Goal: Task Accomplishment & Management: Manage account settings

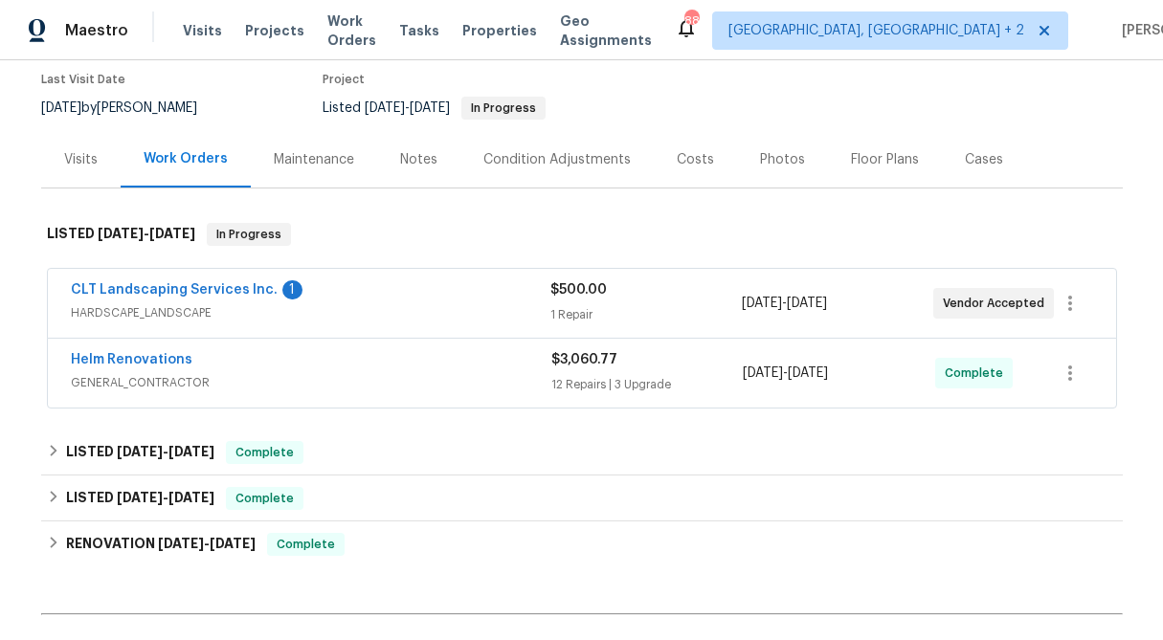
scroll to position [157, 0]
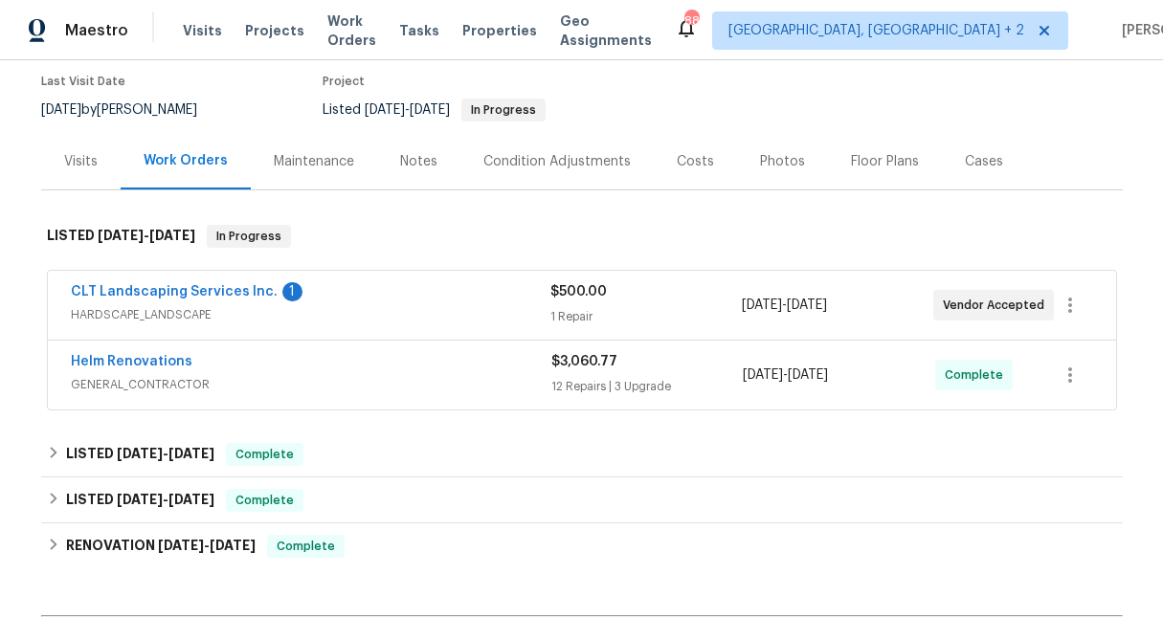
click at [573, 296] on span "$500.00" at bounding box center [578, 291] width 56 height 13
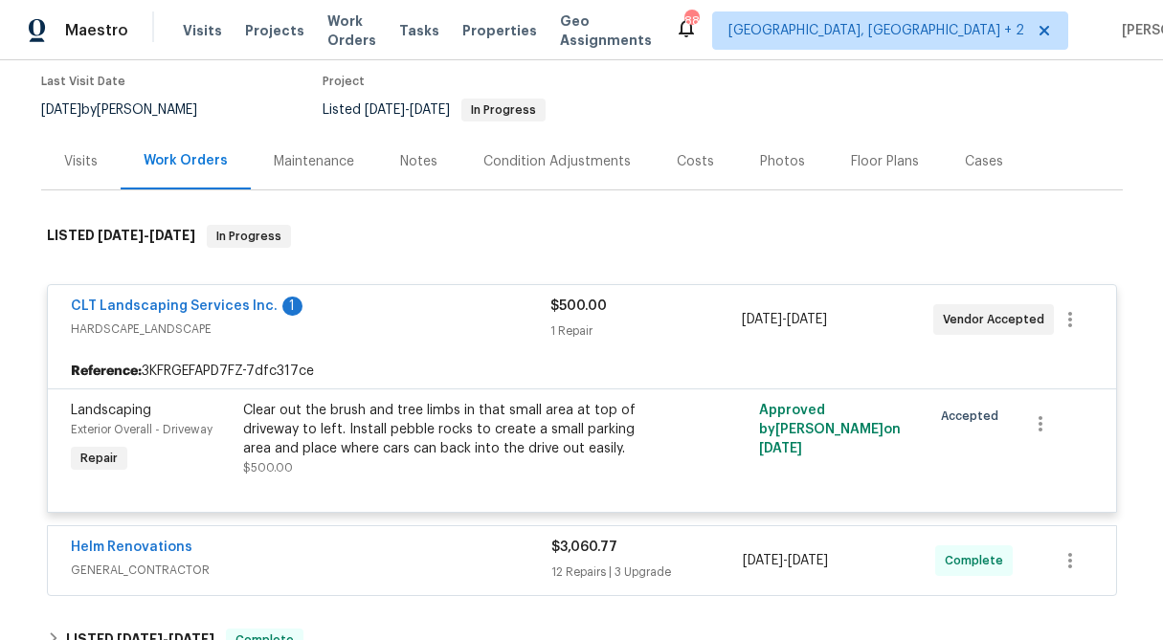
click at [586, 331] on div "1 Repair" at bounding box center [645, 331] width 191 height 19
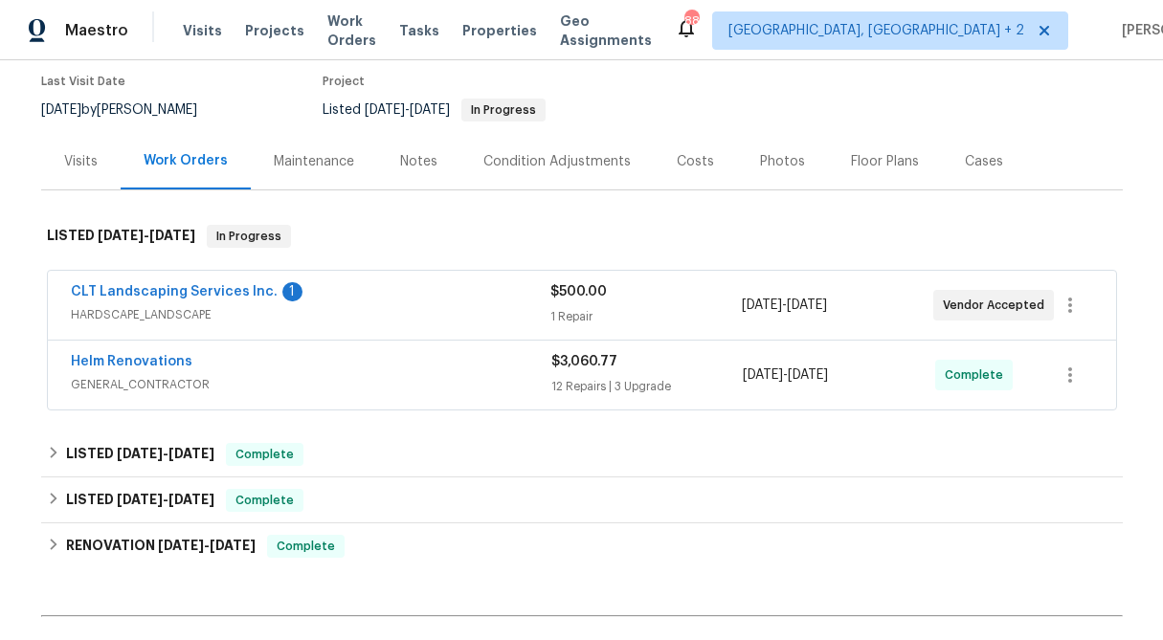
scroll to position [0, 0]
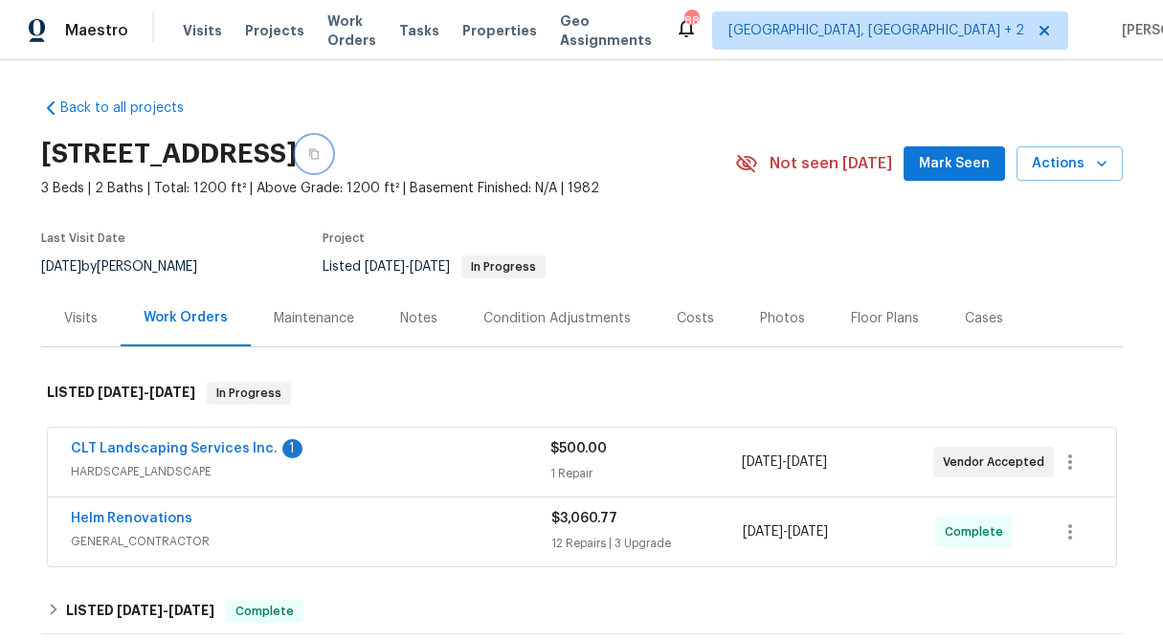
click at [331, 154] on button "button" at bounding box center [314, 154] width 34 height 34
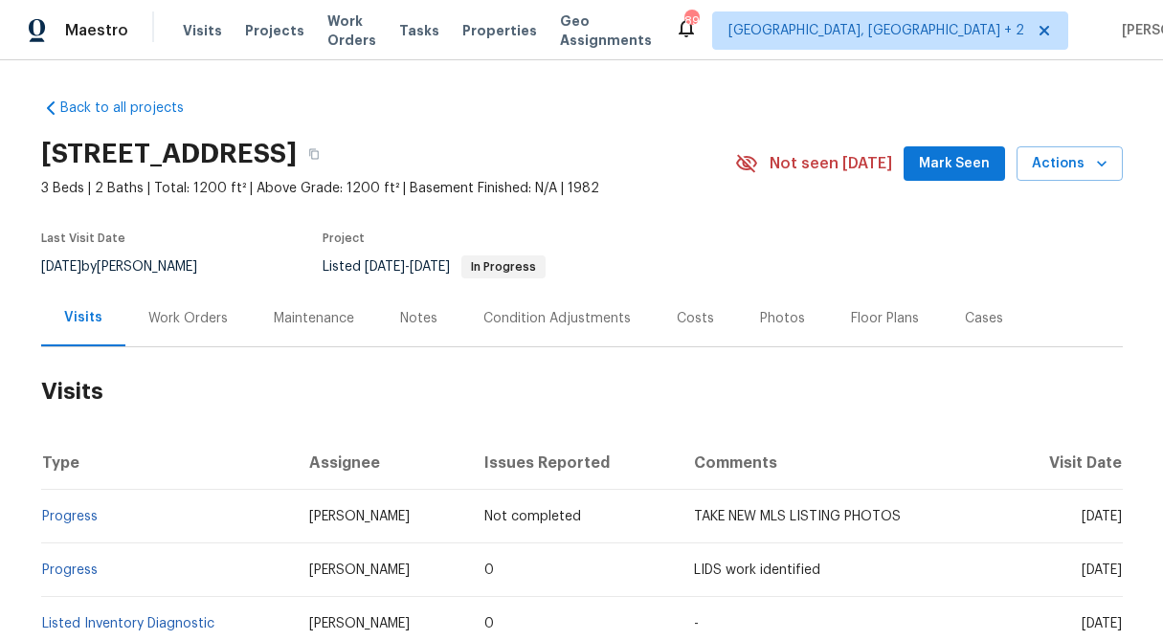
click at [179, 325] on div "Work Orders" at bounding box center [187, 318] width 79 height 19
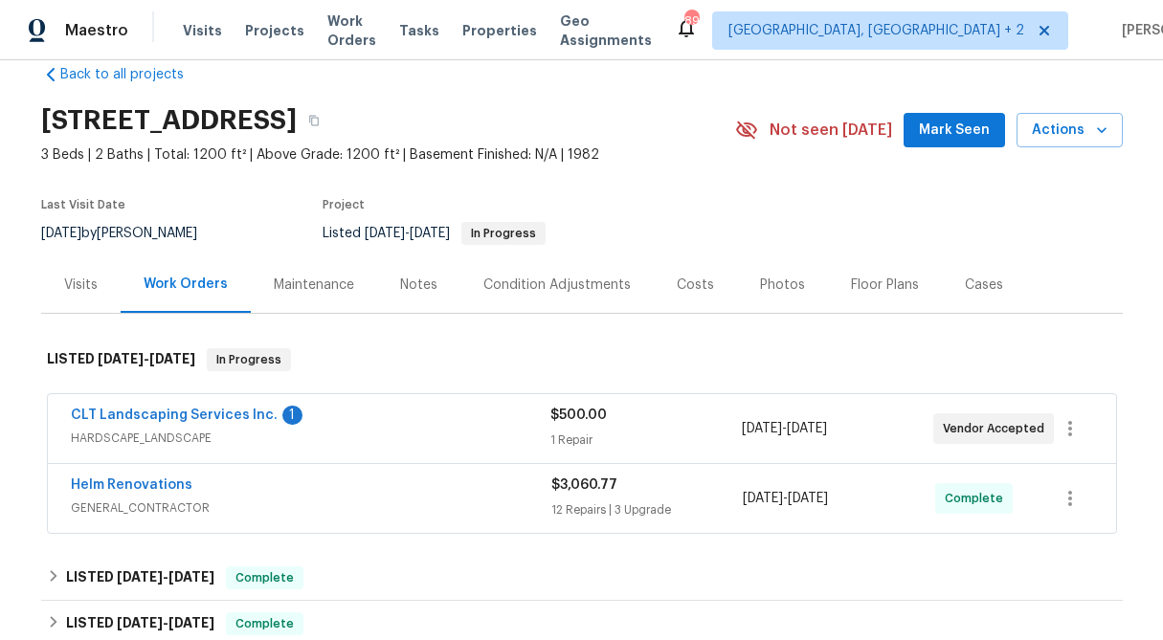
scroll to position [63, 0]
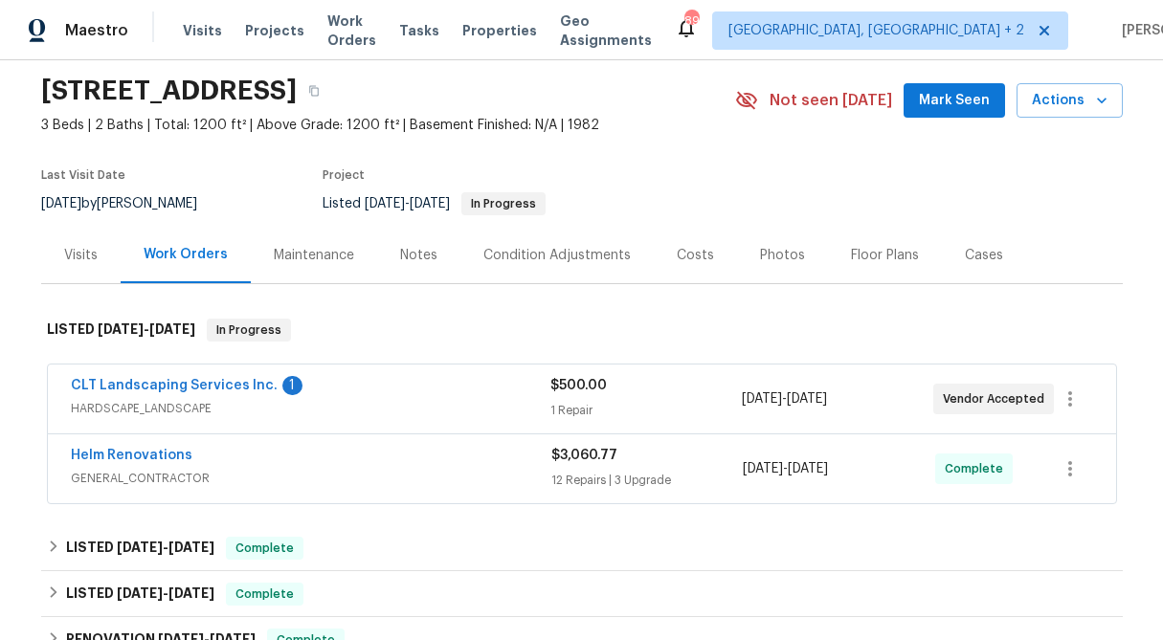
click at [586, 405] on div "1 Repair" at bounding box center [645, 410] width 191 height 19
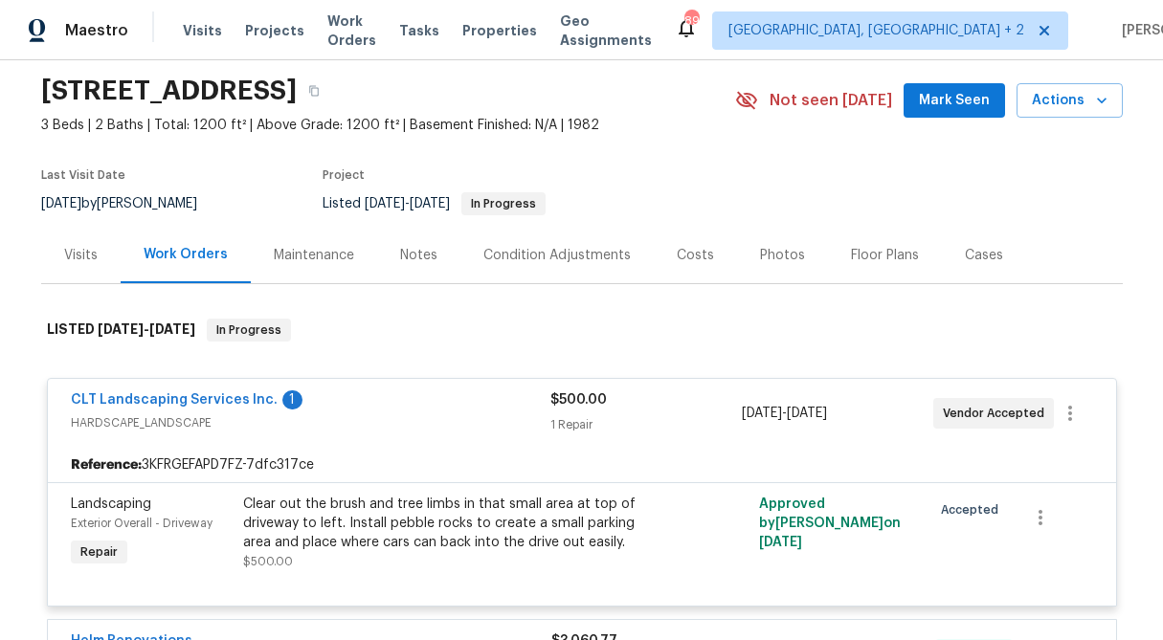
click at [586, 405] on span "$500.00" at bounding box center [578, 399] width 56 height 13
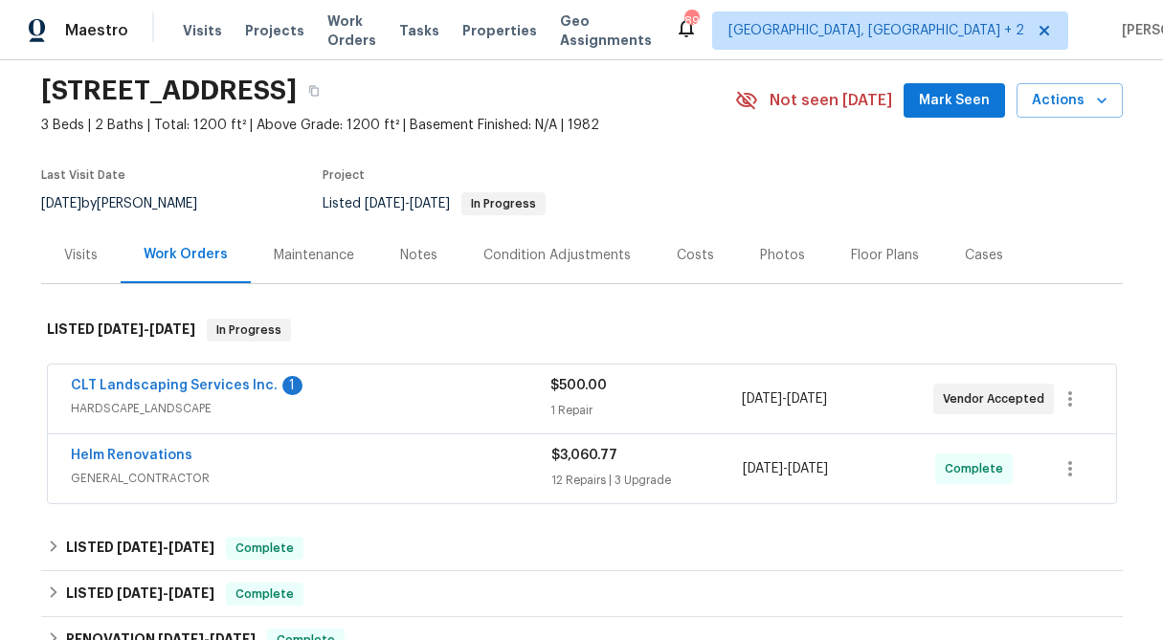
click at [592, 476] on div "12 Repairs | 3 Upgrade" at bounding box center [647, 480] width 192 height 19
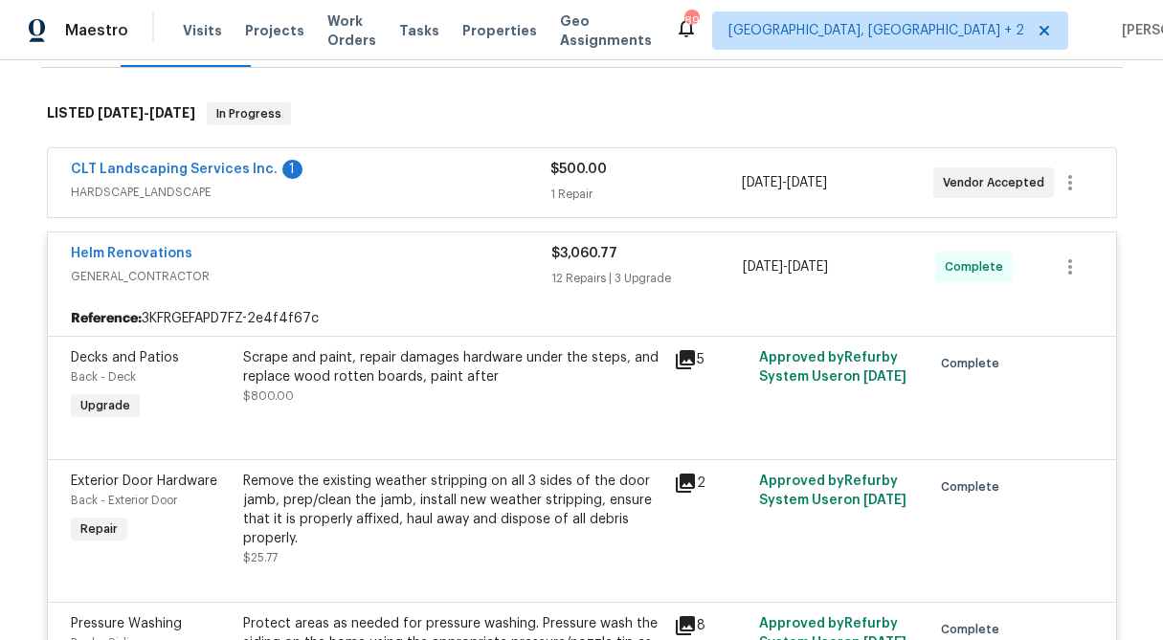
scroll to position [282, 0]
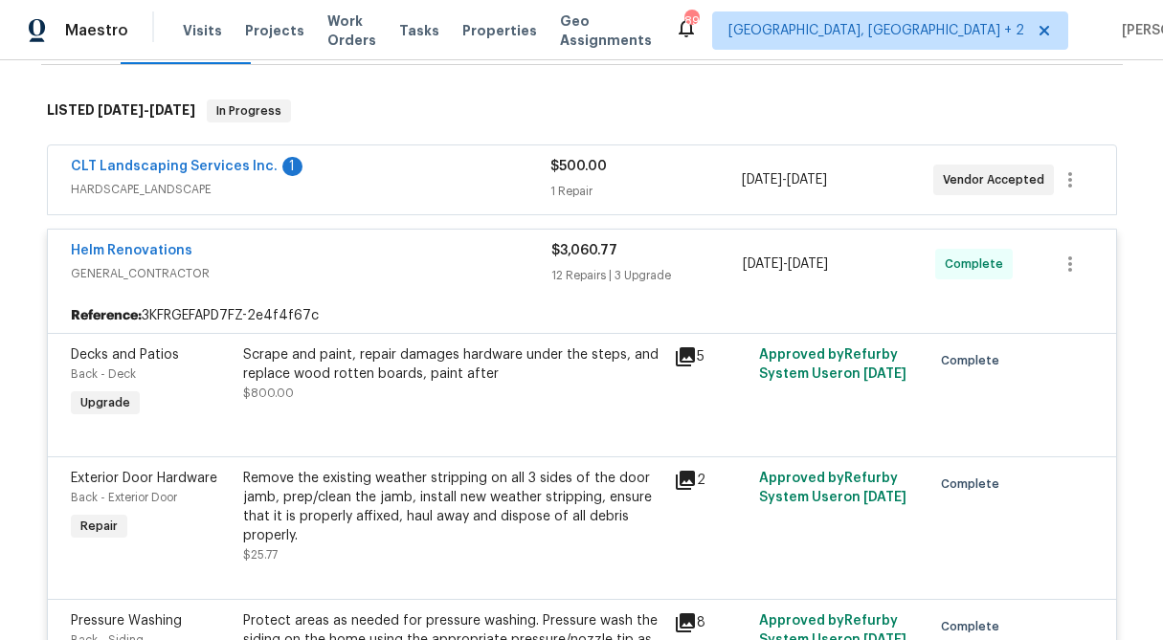
click at [412, 383] on div "Scrape and paint, repair damages hardware under the steps, and replace wood rot…" at bounding box center [452, 365] width 419 height 38
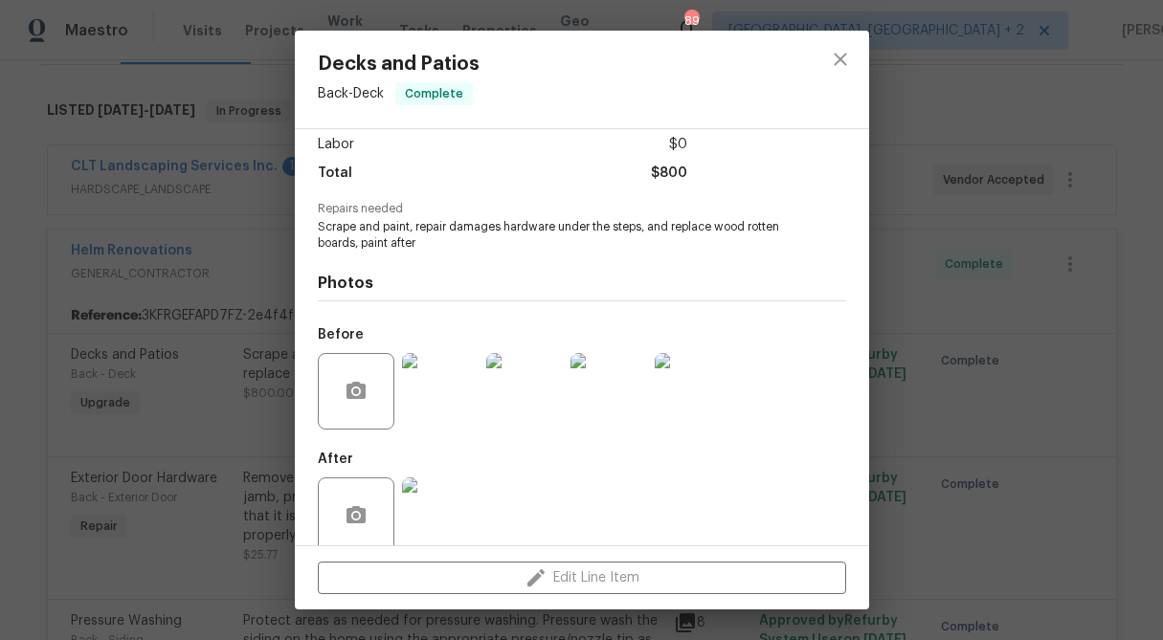
scroll to position [134, 0]
click at [433, 406] on img at bounding box center [440, 390] width 77 height 77
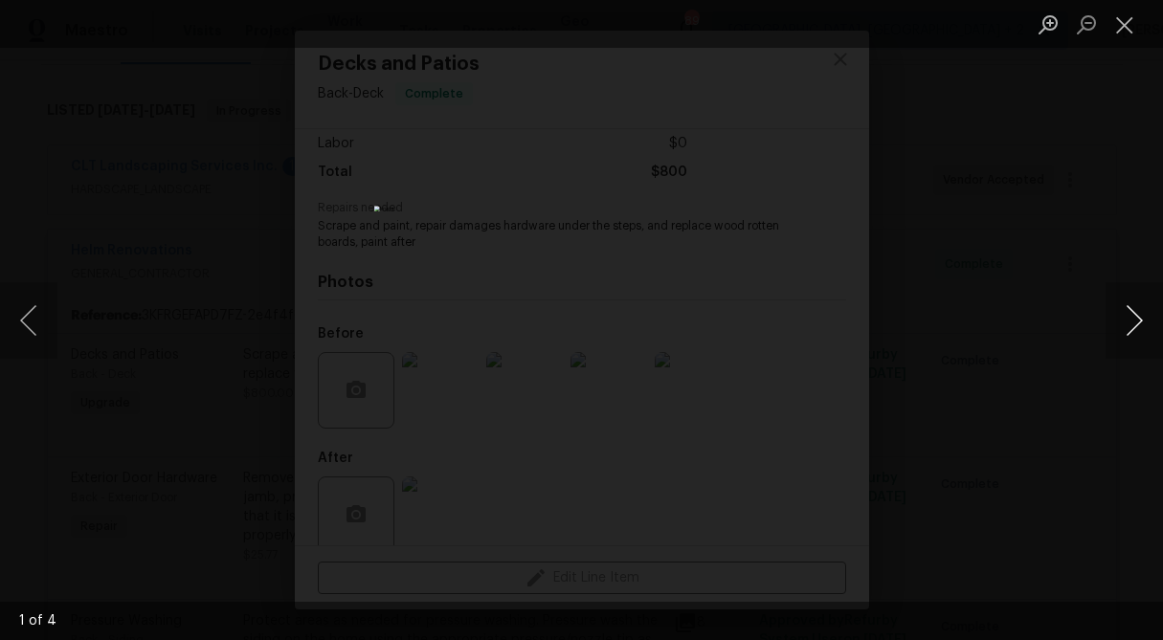
click at [1139, 331] on button "Next image" at bounding box center [1134, 320] width 57 height 77
click at [1136, 318] on button "Next image" at bounding box center [1134, 320] width 57 height 77
click at [1122, 27] on button "Close lightbox" at bounding box center [1125, 25] width 38 height 34
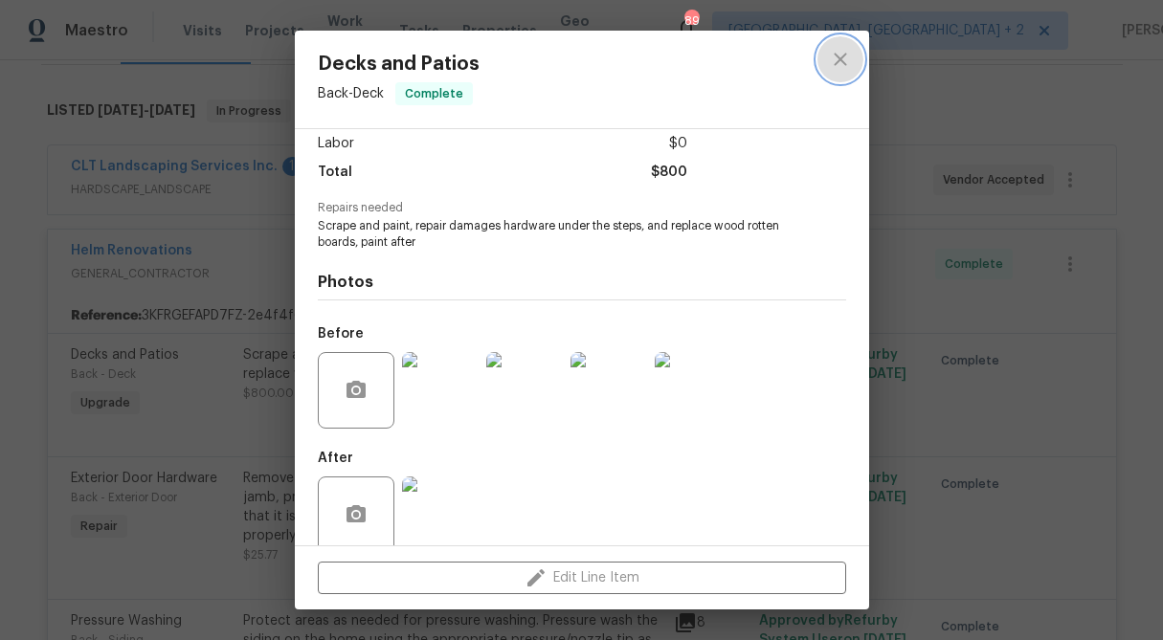
click at [842, 58] on icon "close" at bounding box center [840, 59] width 23 height 23
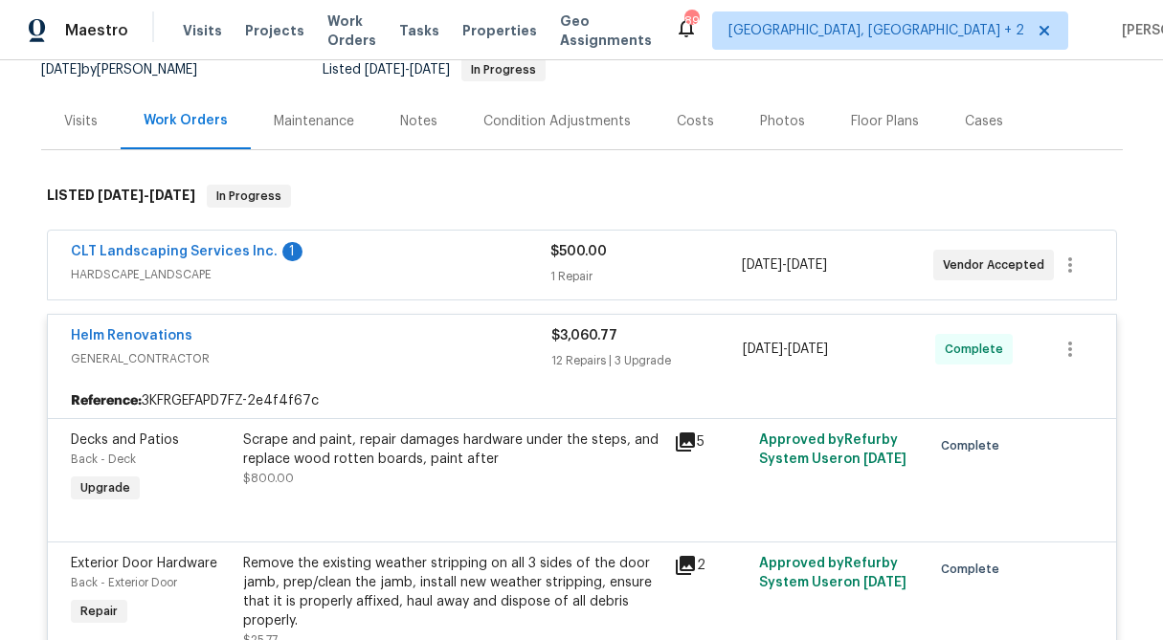
scroll to position [0, 0]
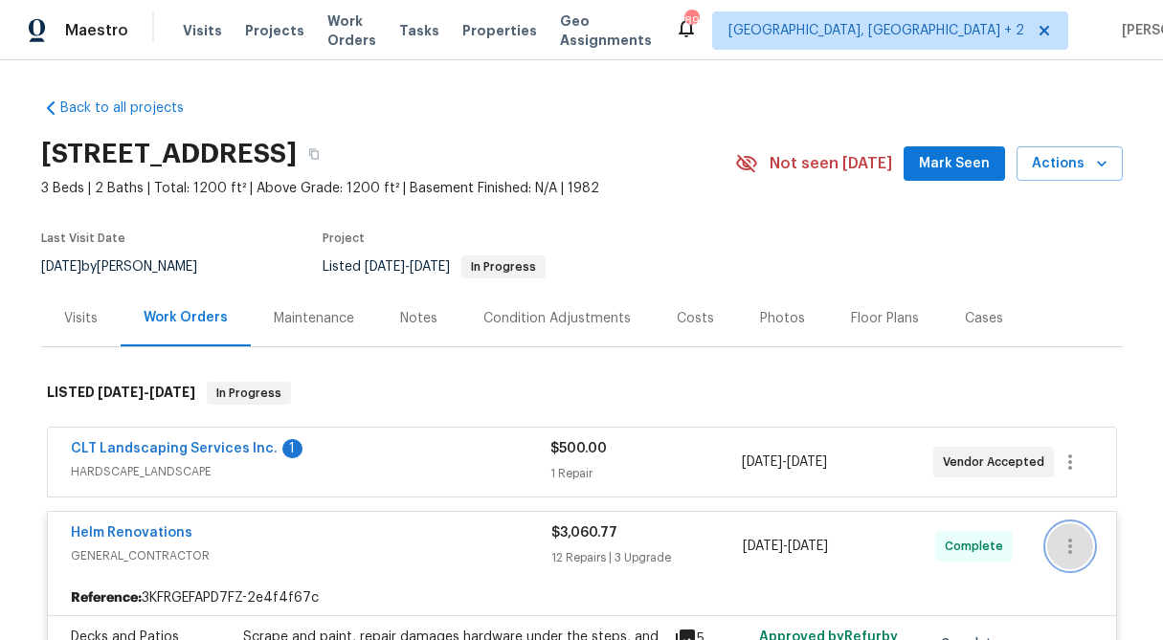
click at [1079, 544] on icon "button" at bounding box center [1070, 546] width 23 height 23
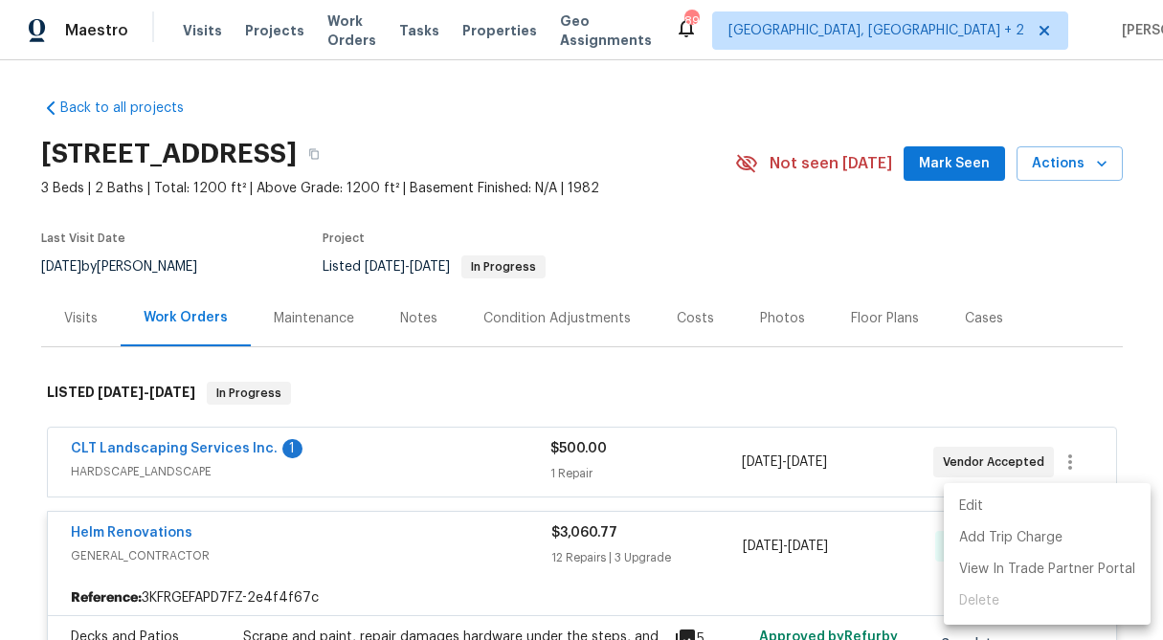
click at [1020, 507] on li "Edit" at bounding box center [1047, 507] width 207 height 32
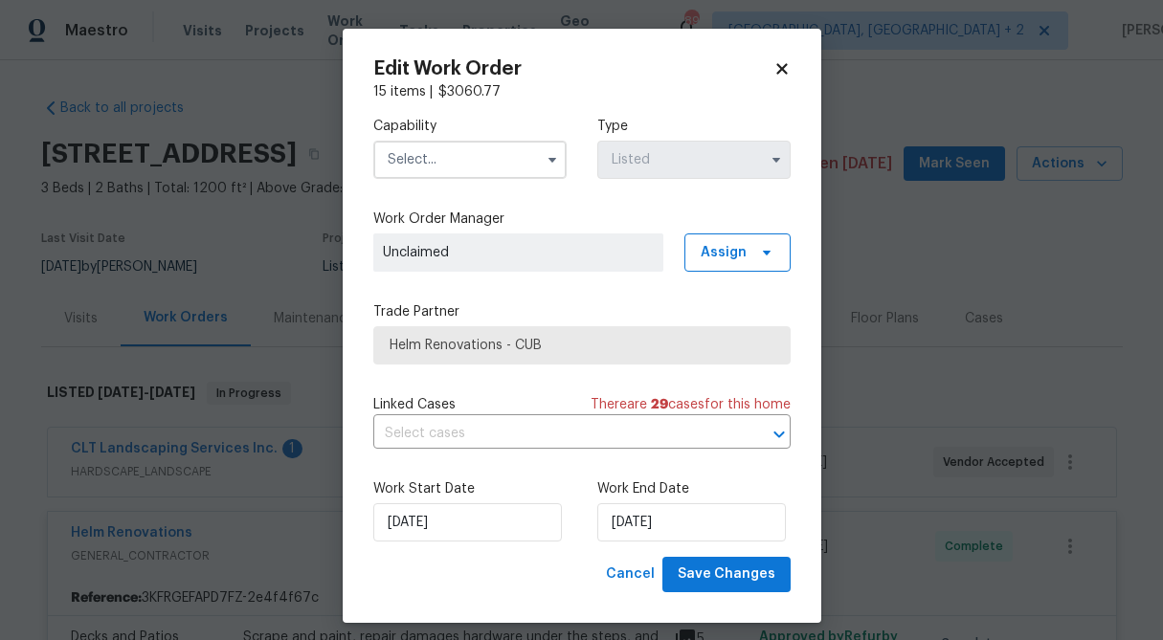
click at [777, 73] on icon at bounding box center [781, 68] width 11 height 11
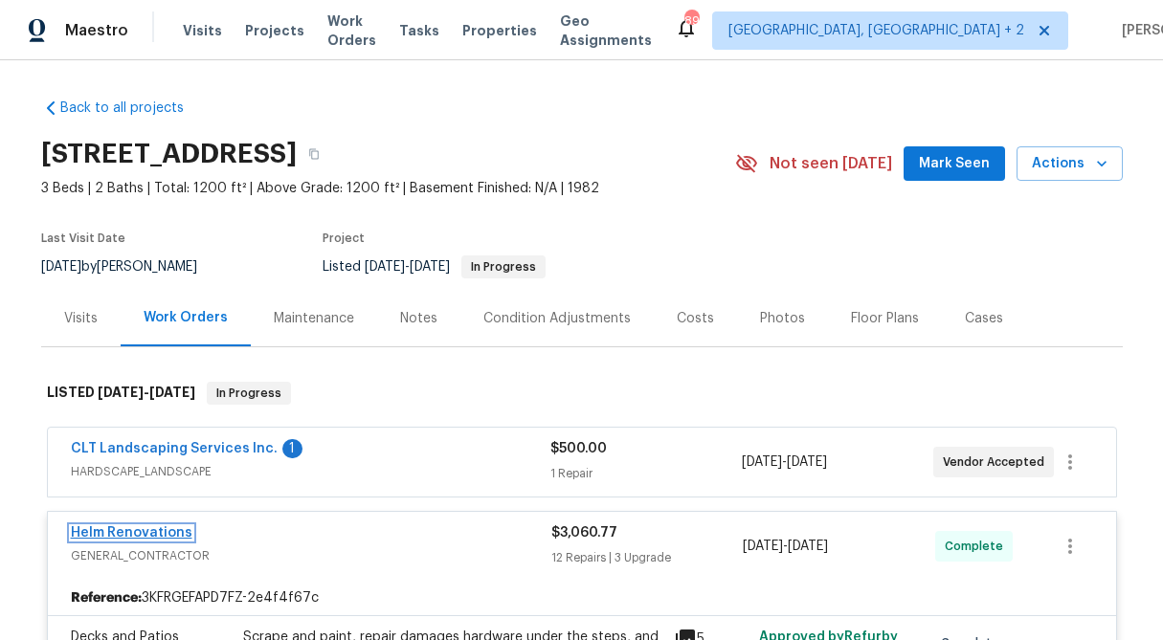
click at [170, 529] on link "Helm Renovations" at bounding box center [132, 533] width 122 height 13
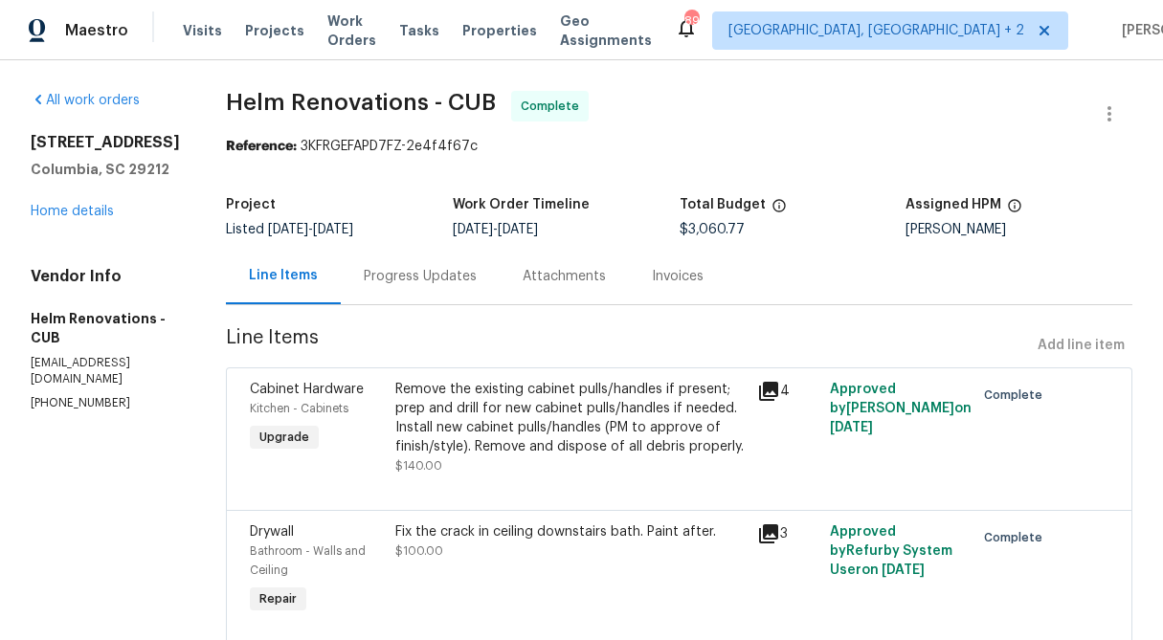
click at [457, 275] on div "Progress Updates" at bounding box center [420, 276] width 113 height 19
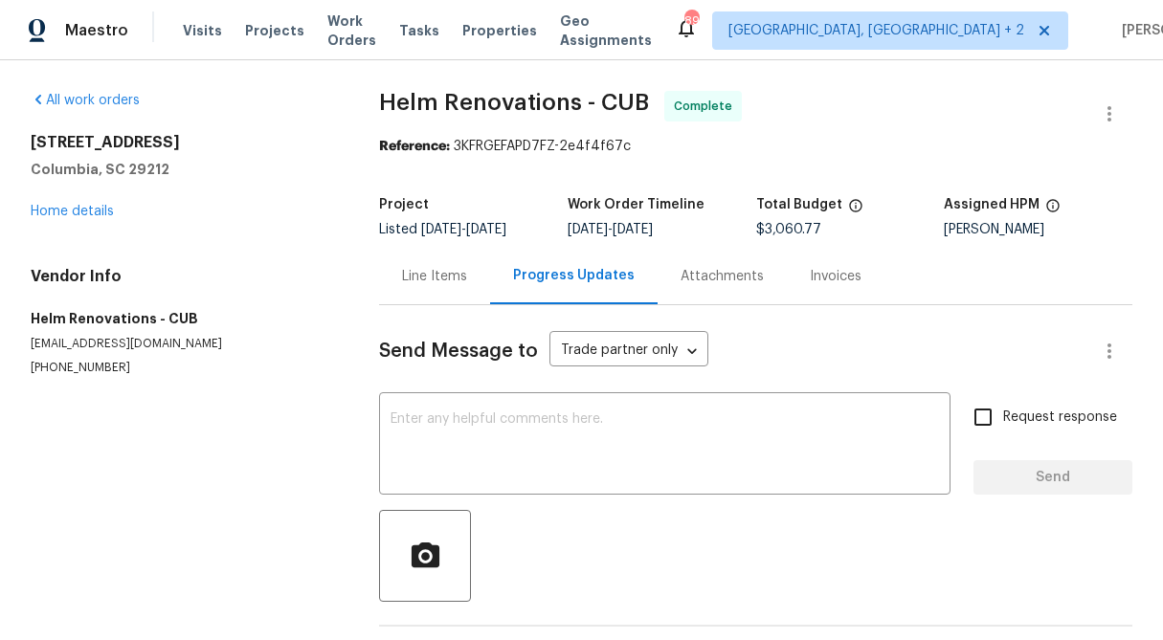
scroll to position [71, 0]
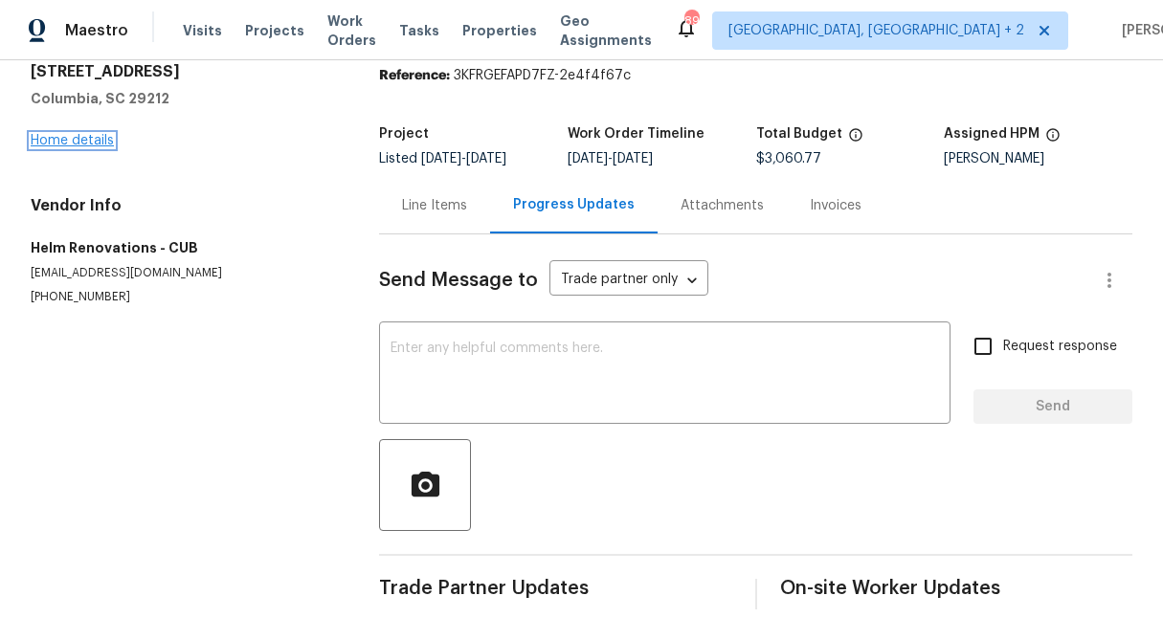
click at [91, 146] on link "Home details" at bounding box center [72, 140] width 83 height 13
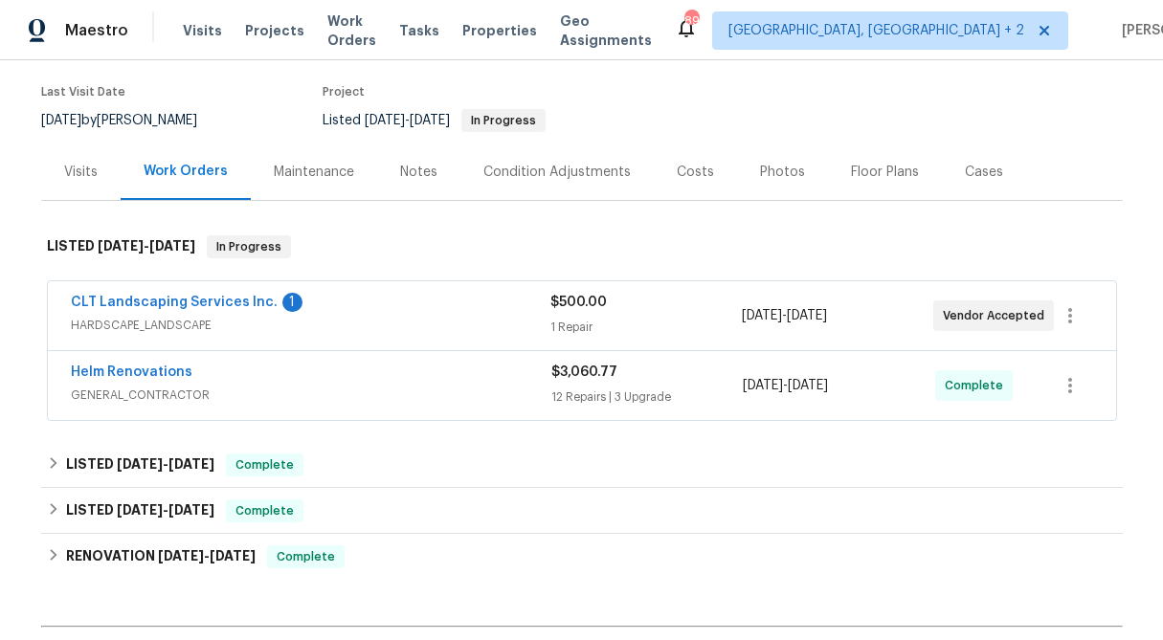
scroll to position [148, 0]
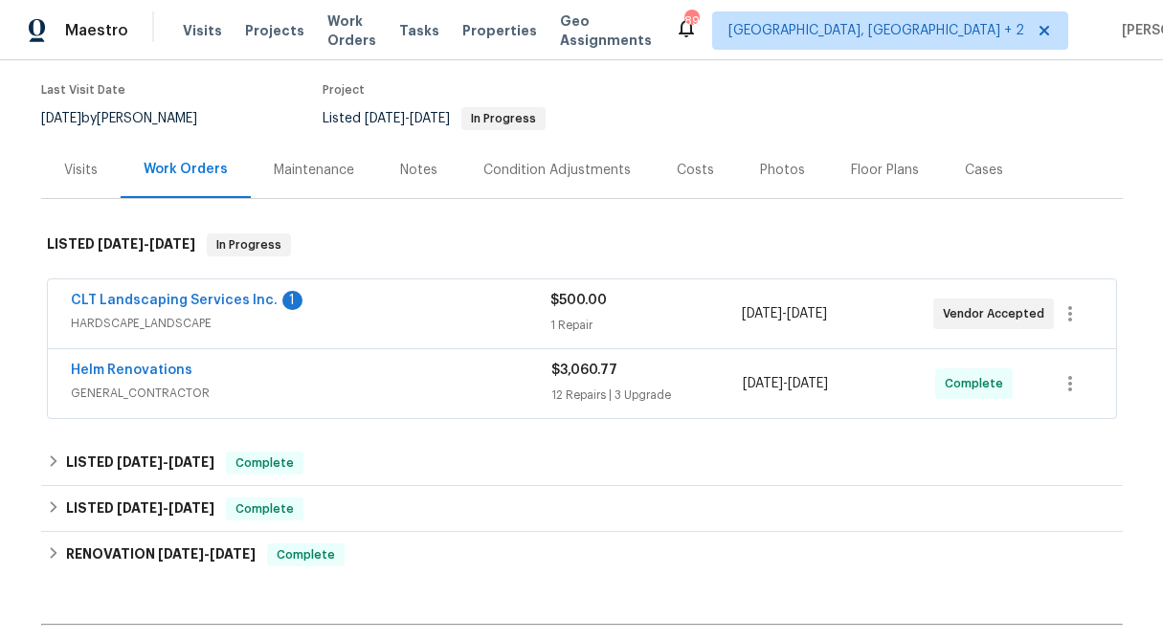
click at [596, 308] on div "$500.00" at bounding box center [645, 300] width 191 height 19
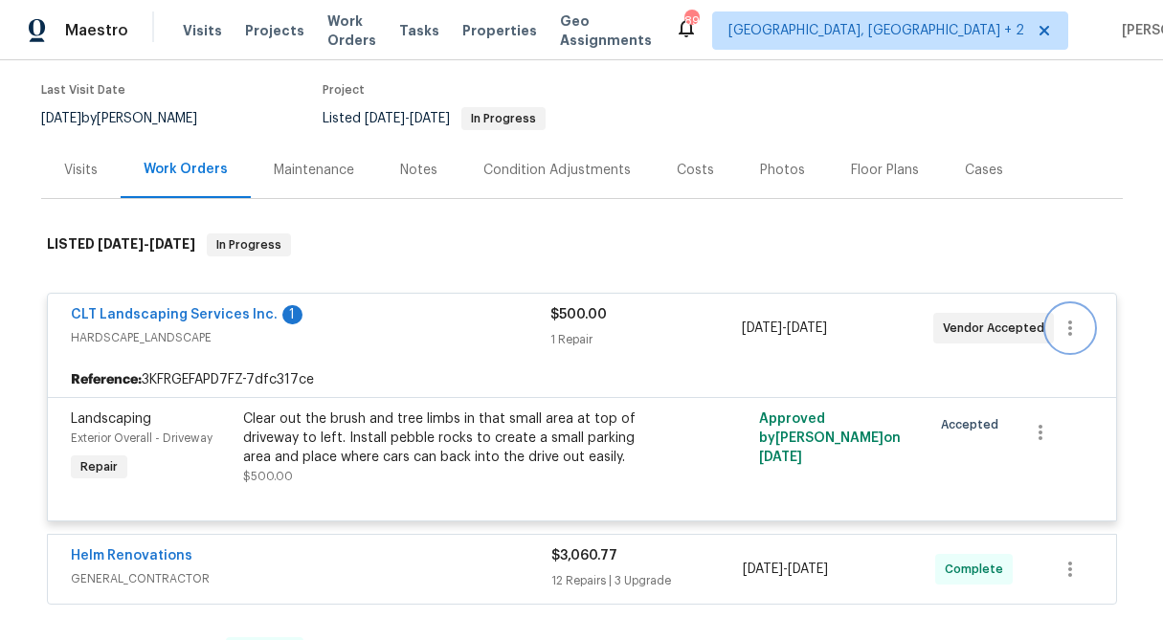
click at [1079, 325] on icon "button" at bounding box center [1070, 328] width 23 height 23
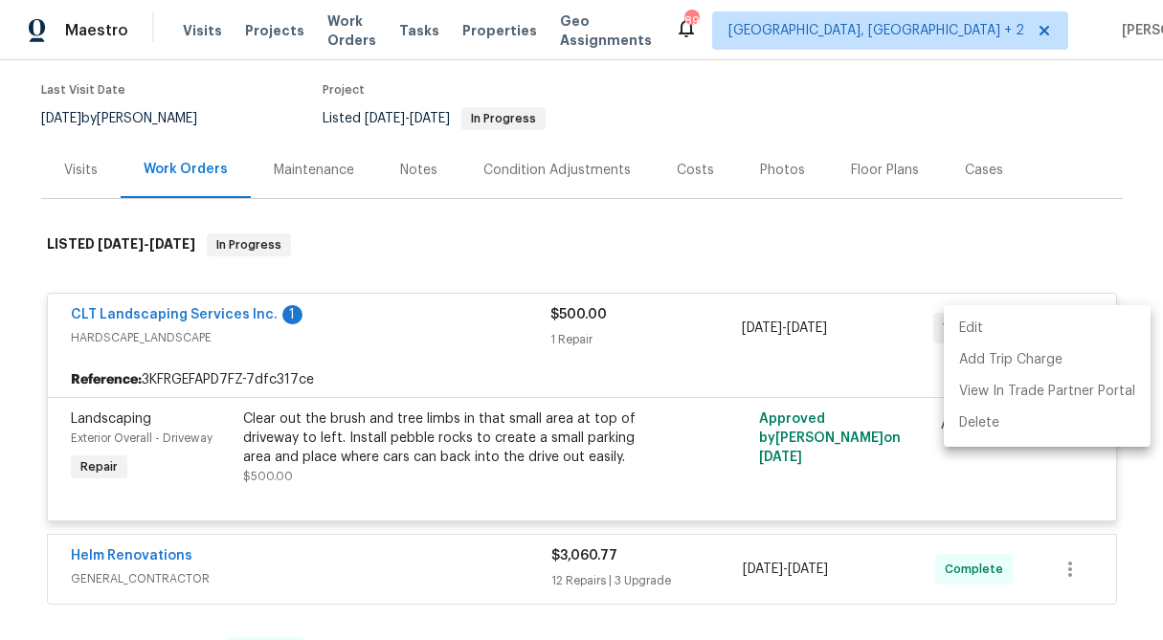
click at [1079, 325] on li "Edit" at bounding box center [1047, 329] width 207 height 32
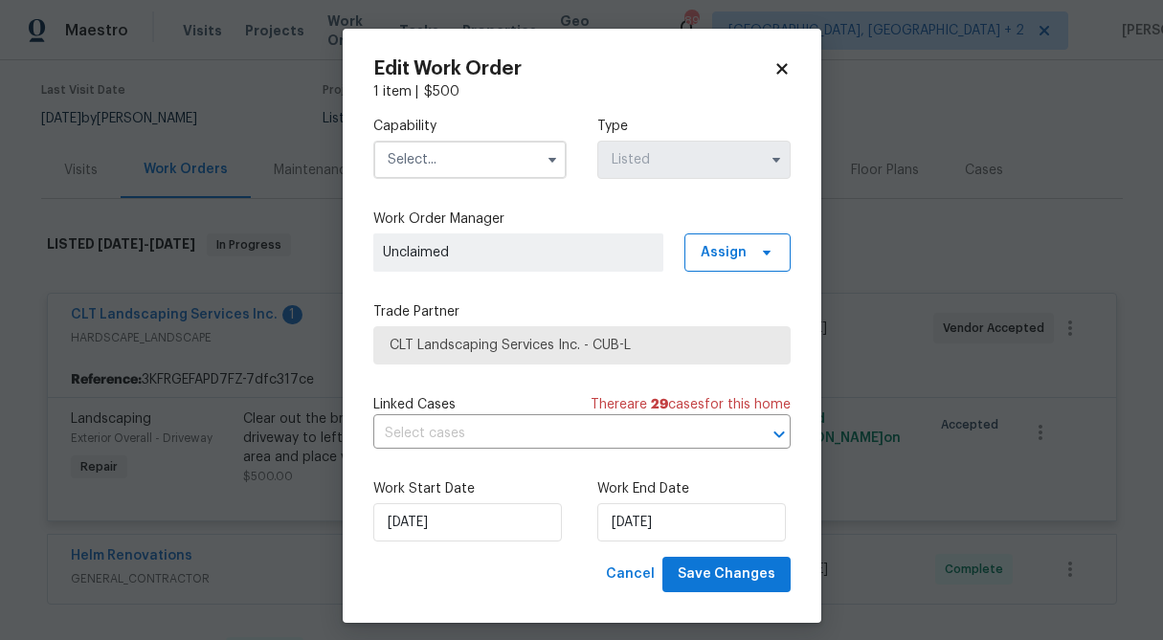
click at [765, 74] on h2 "Edit Work Order" at bounding box center [573, 68] width 400 height 19
click at [783, 68] on icon at bounding box center [781, 68] width 11 height 11
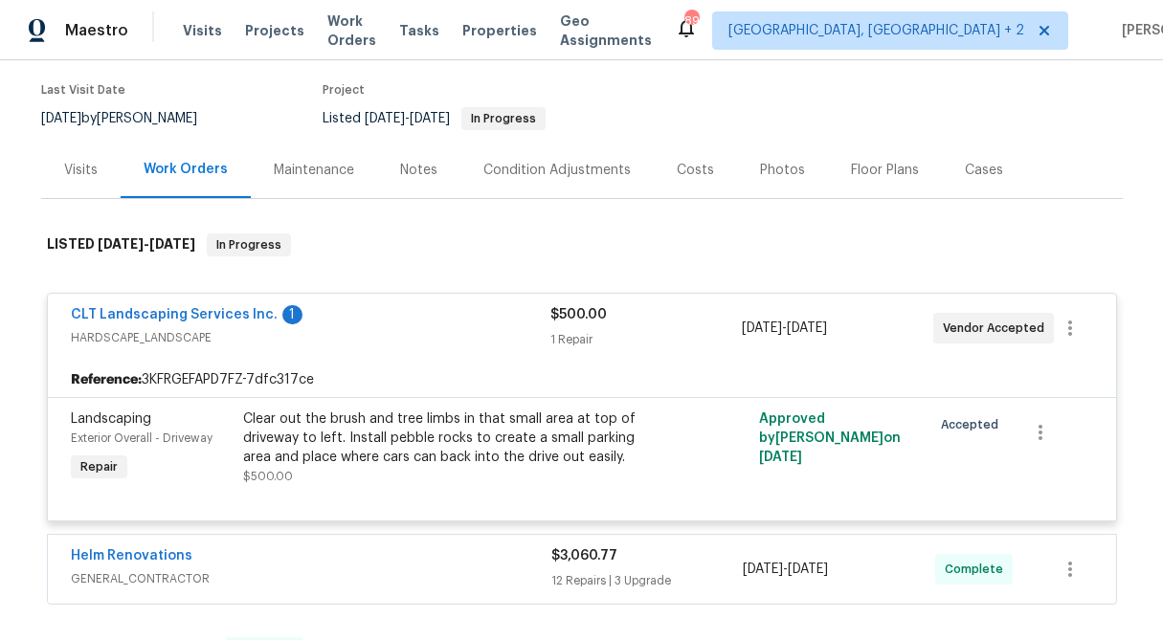
click at [569, 340] on div "1 Repair" at bounding box center [645, 339] width 191 height 19
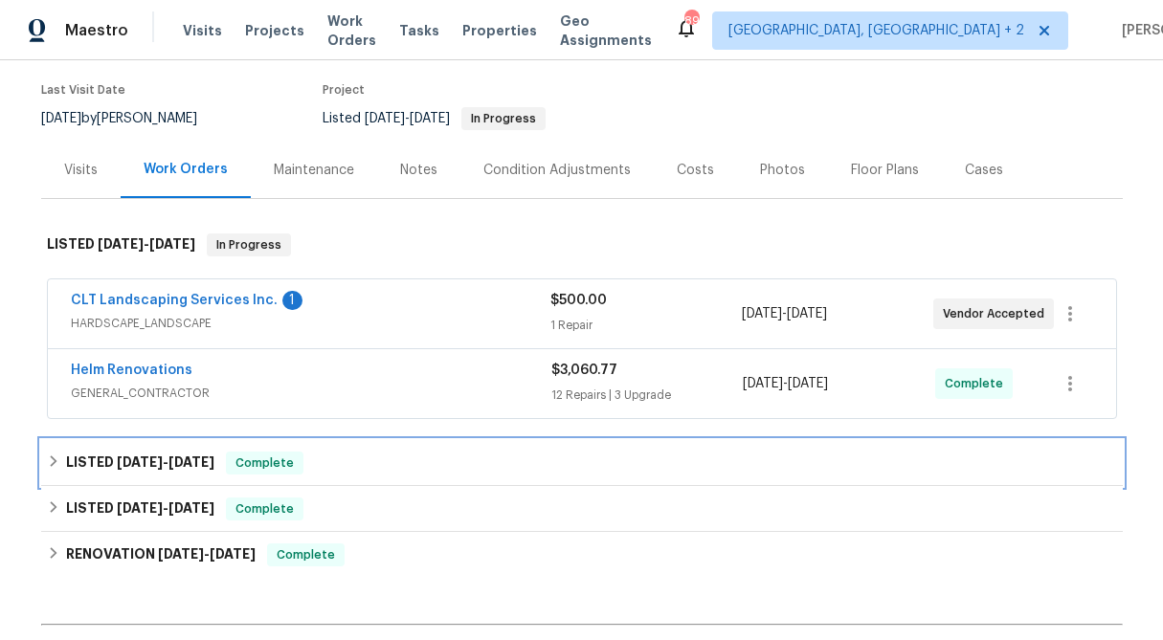
click at [45, 461] on div "LISTED 4/9/25 - 6/4/25 Complete" at bounding box center [582, 463] width 1082 height 46
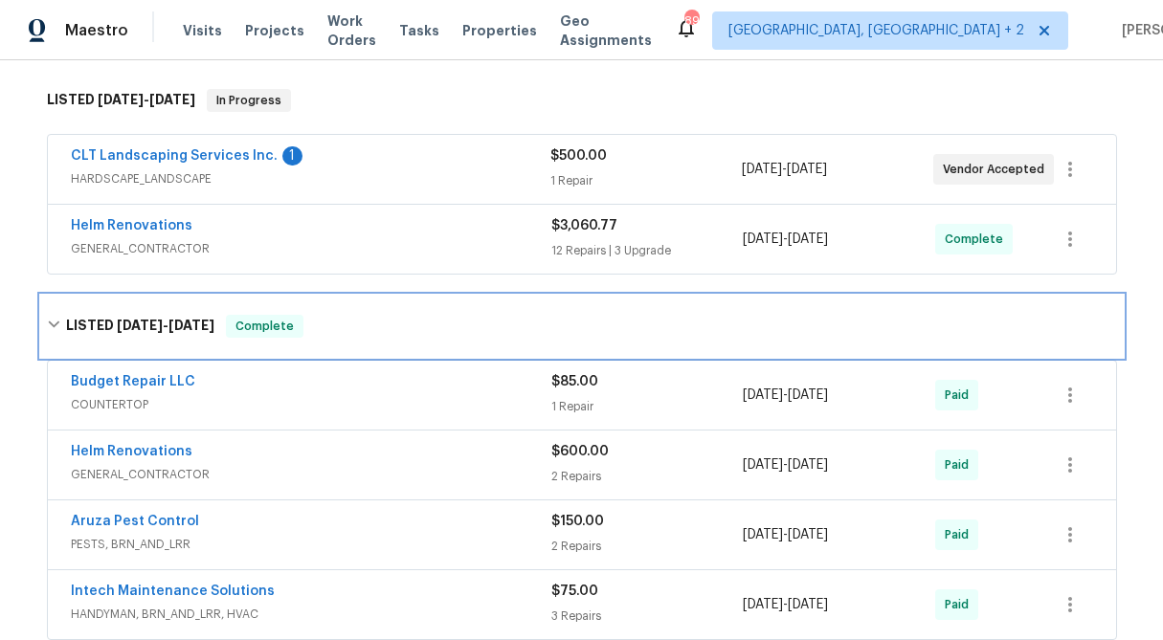
scroll to position [297, 0]
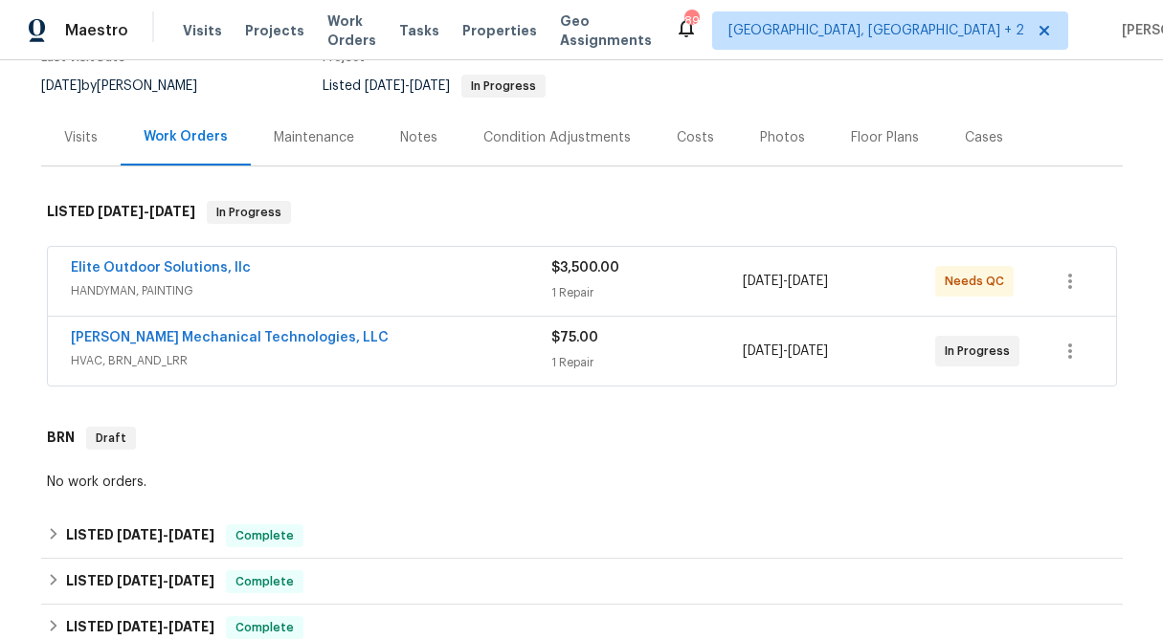
scroll to position [204, 0]
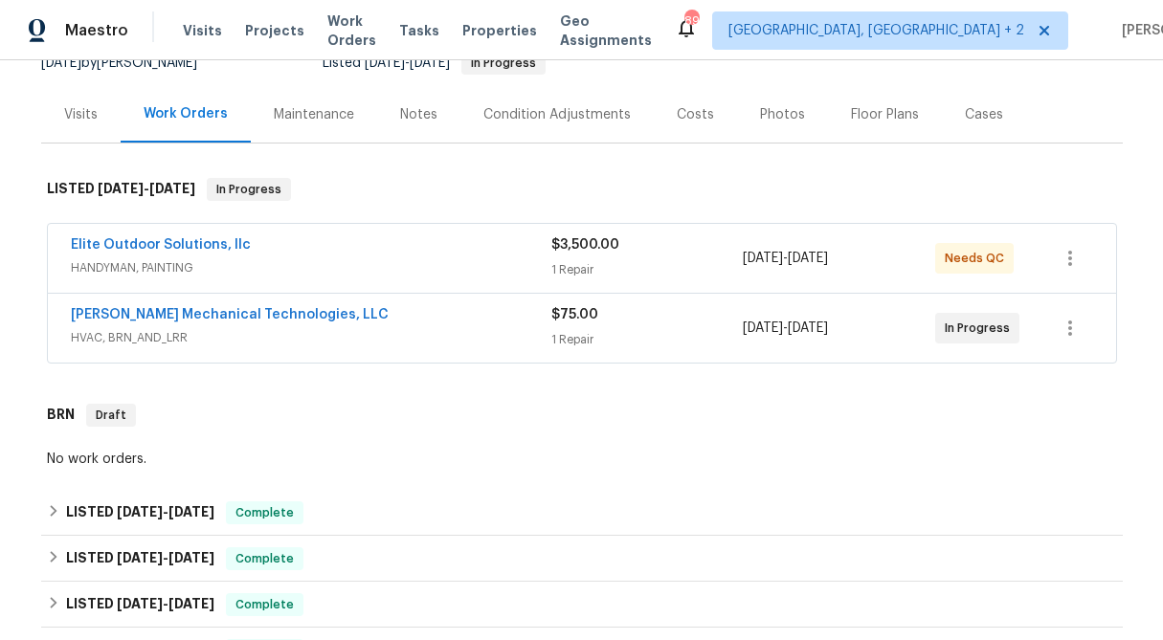
click at [593, 277] on div "1 Repair" at bounding box center [647, 269] width 192 height 19
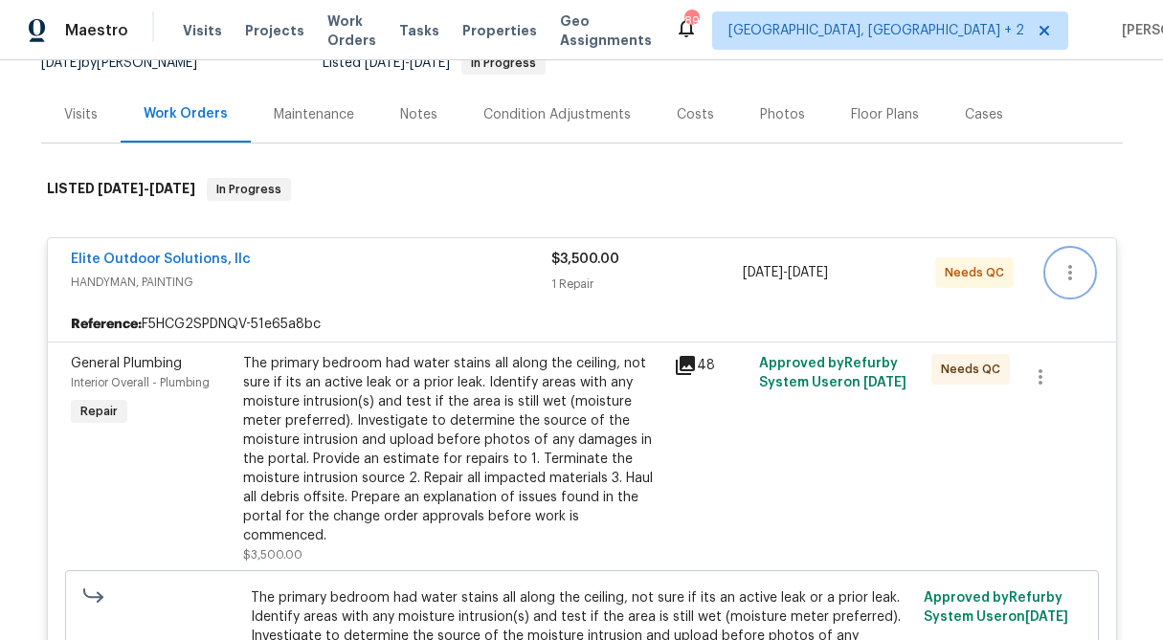
click at [1073, 267] on icon "button" at bounding box center [1070, 272] width 23 height 23
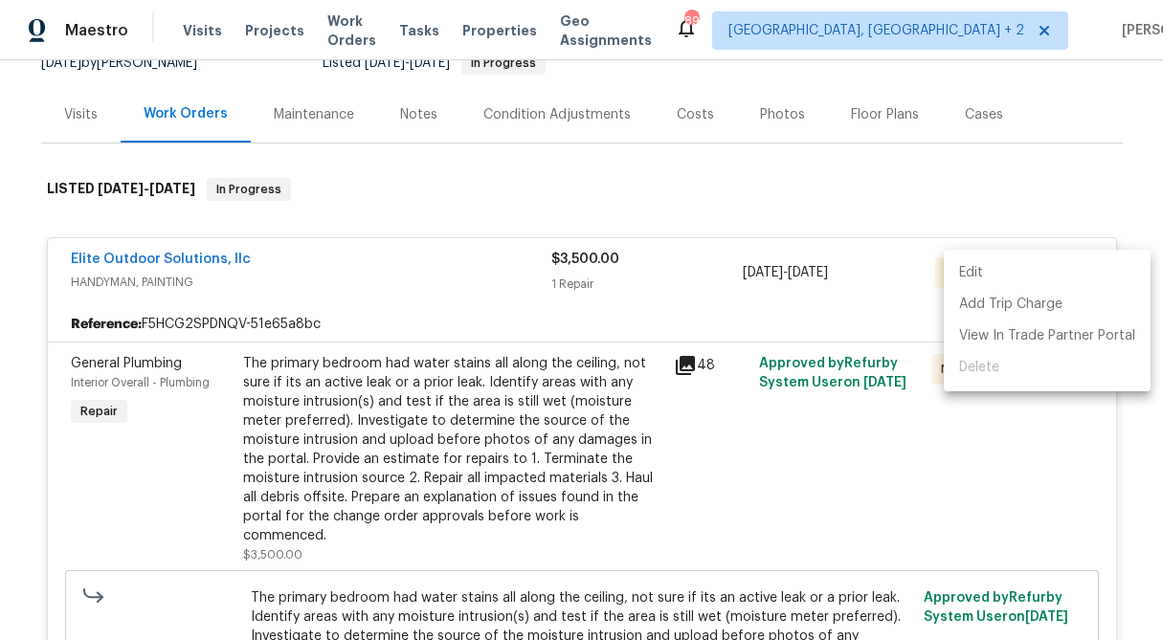
click at [1073, 267] on li "Edit" at bounding box center [1047, 274] width 207 height 32
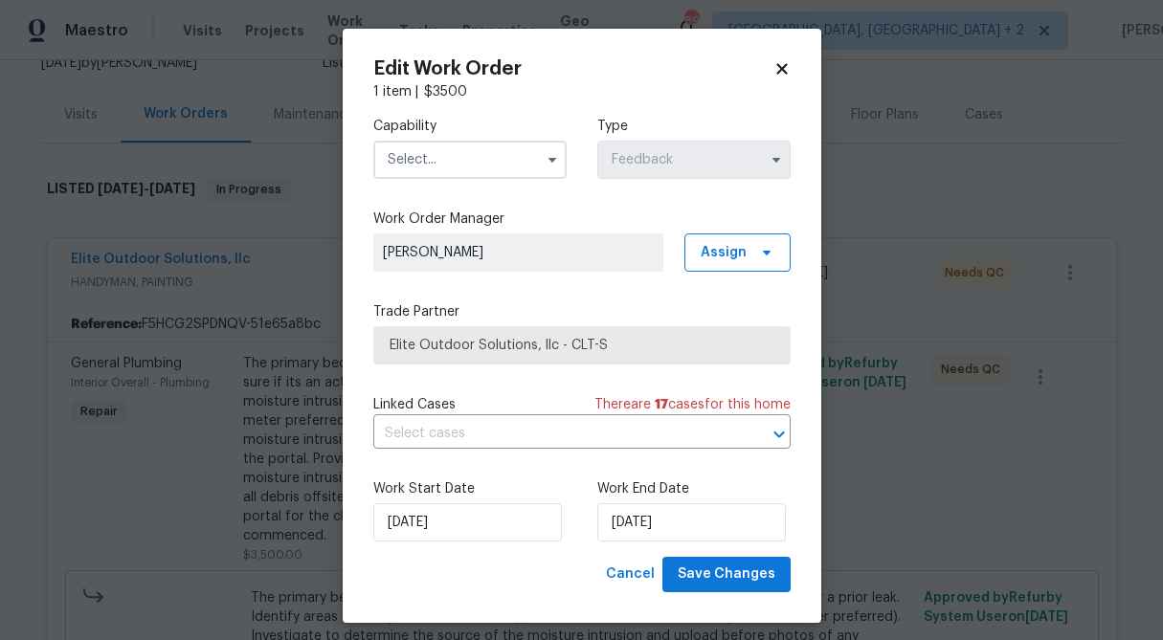
click at [789, 65] on icon at bounding box center [781, 68] width 17 height 17
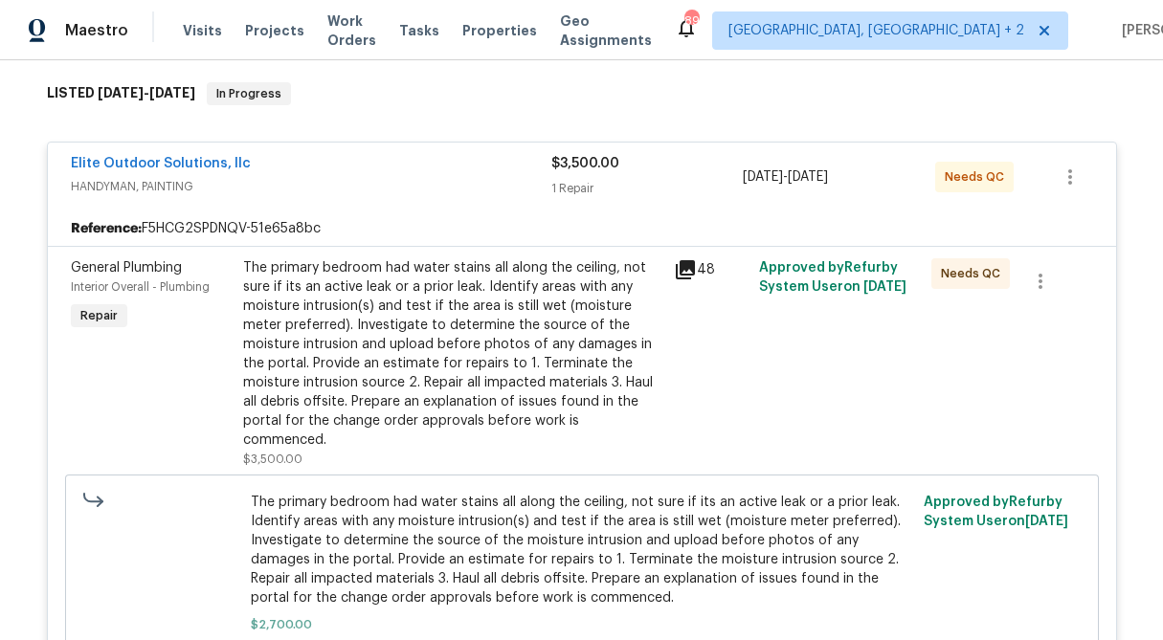
scroll to position [302, 0]
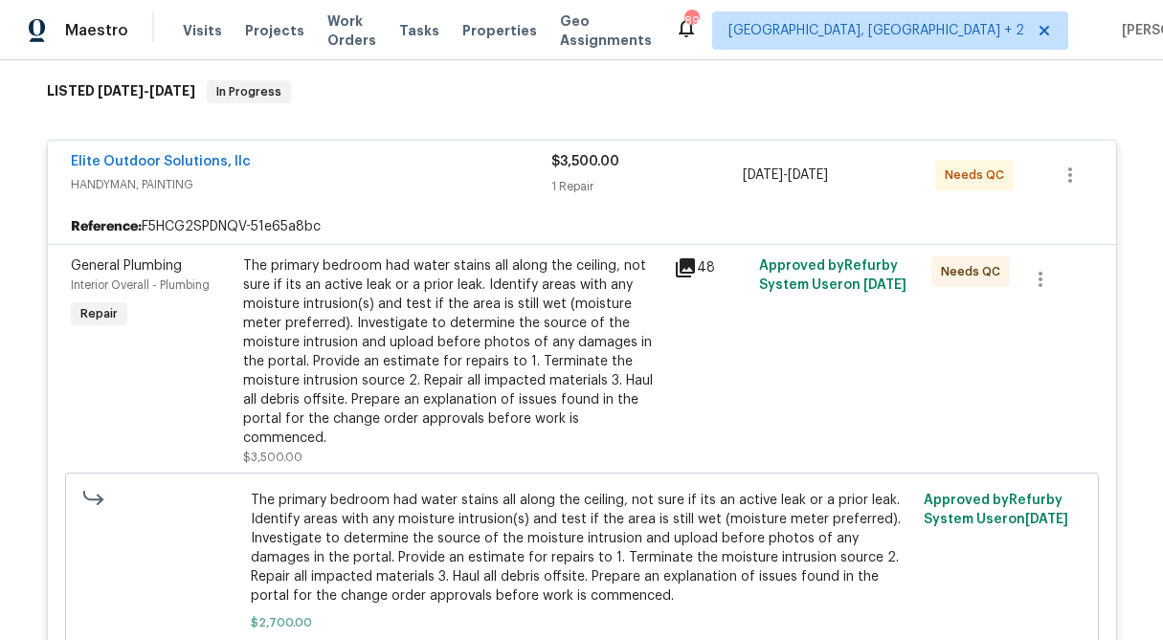
click at [584, 177] on div "1 Repair" at bounding box center [647, 186] width 192 height 19
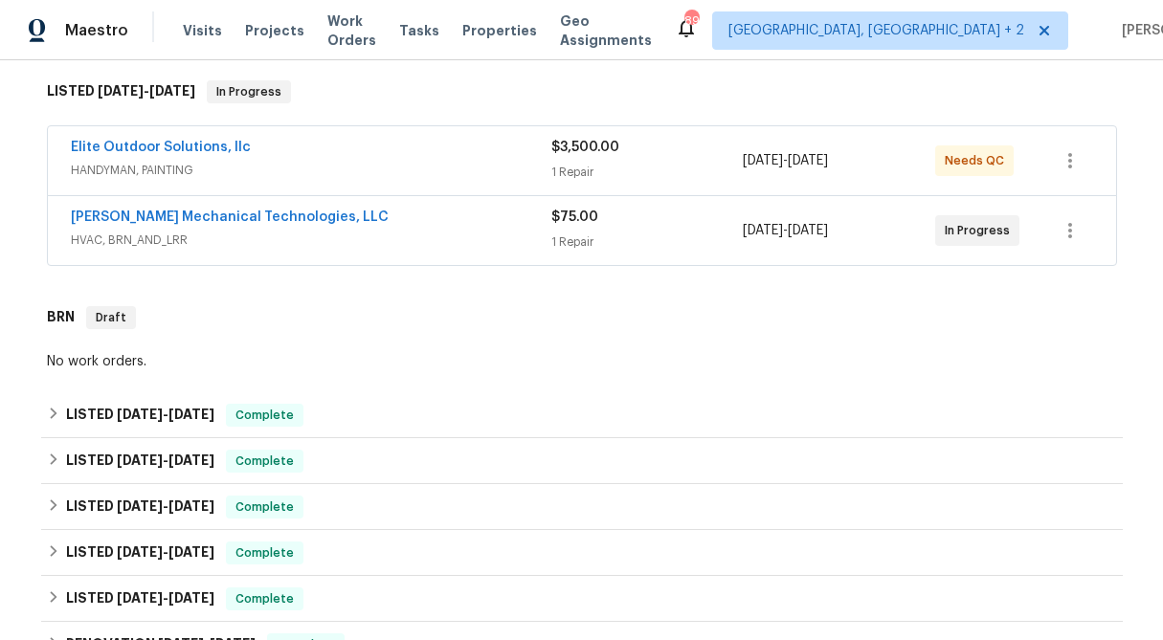
click at [589, 241] on div "1 Repair" at bounding box center [647, 242] width 192 height 19
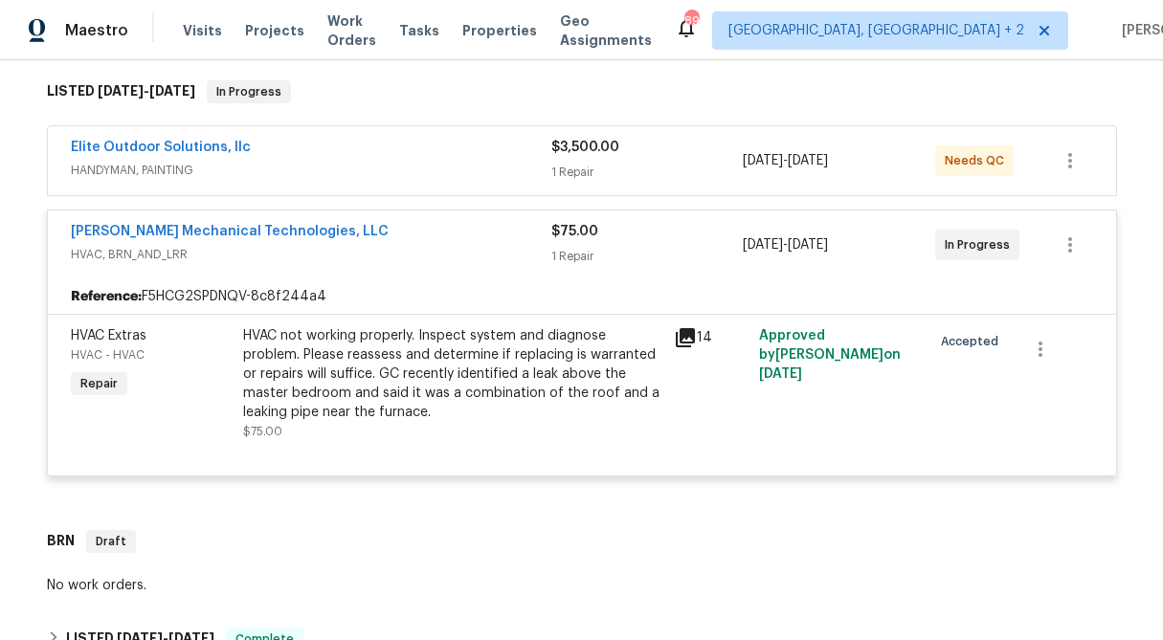
click at [625, 234] on div "$75.00" at bounding box center [647, 231] width 192 height 19
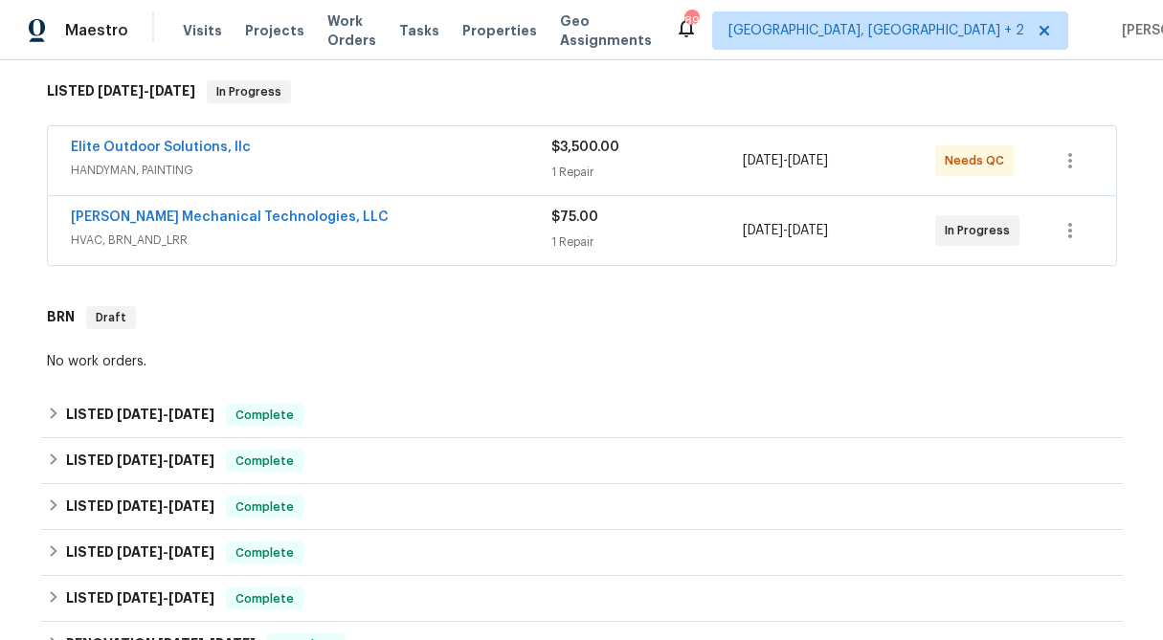
click at [605, 150] on span "$3,500.00" at bounding box center [585, 147] width 68 height 13
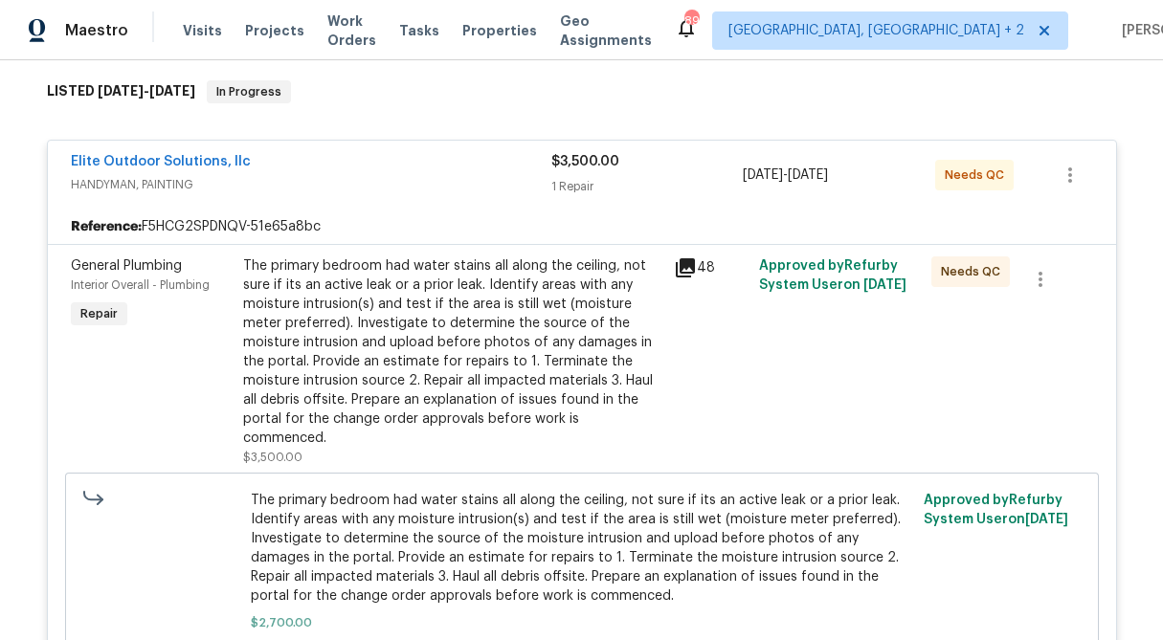
click at [505, 372] on div "The primary bedroom had water stains all along the ceiling, not sure if its an …" at bounding box center [452, 352] width 419 height 191
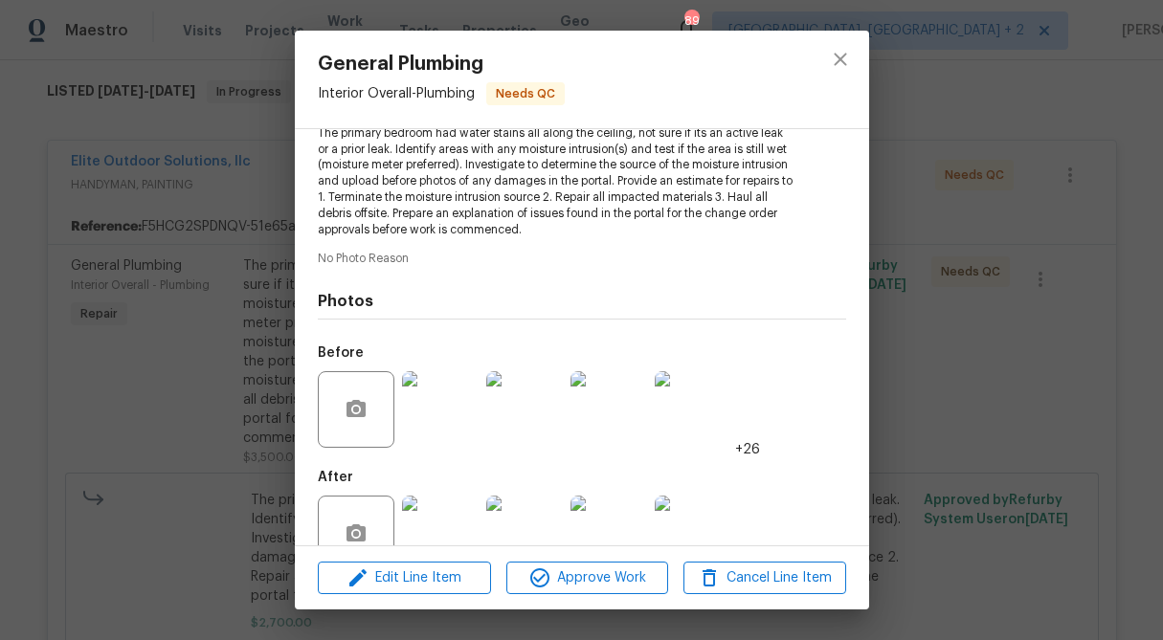
scroll to position [273, 0]
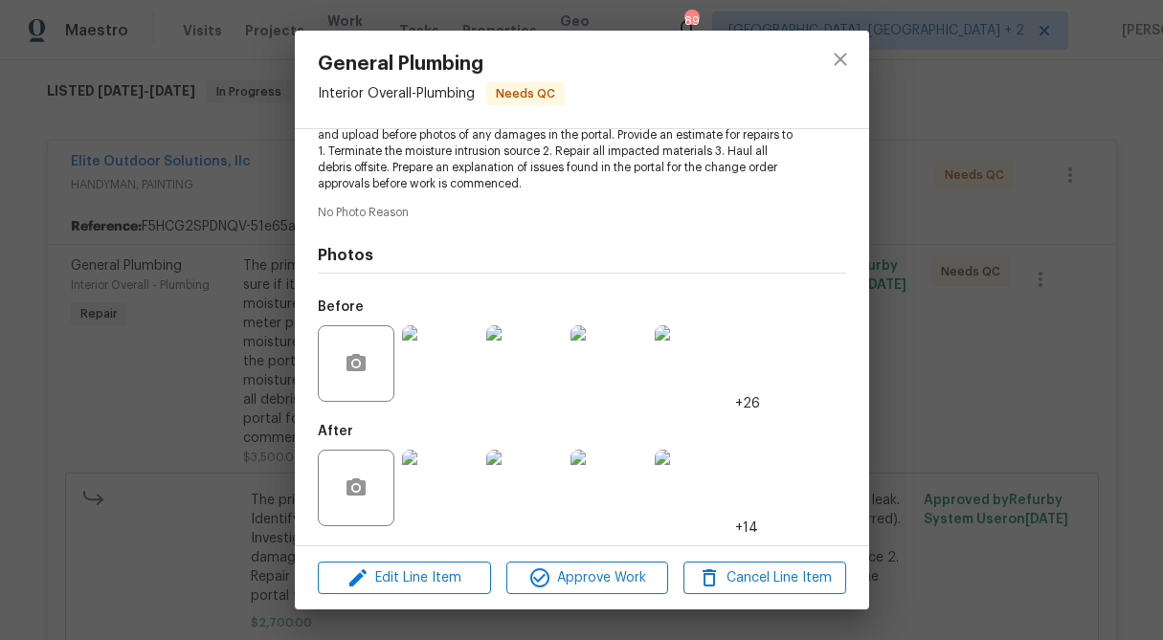
click at [454, 484] on img at bounding box center [440, 488] width 77 height 77
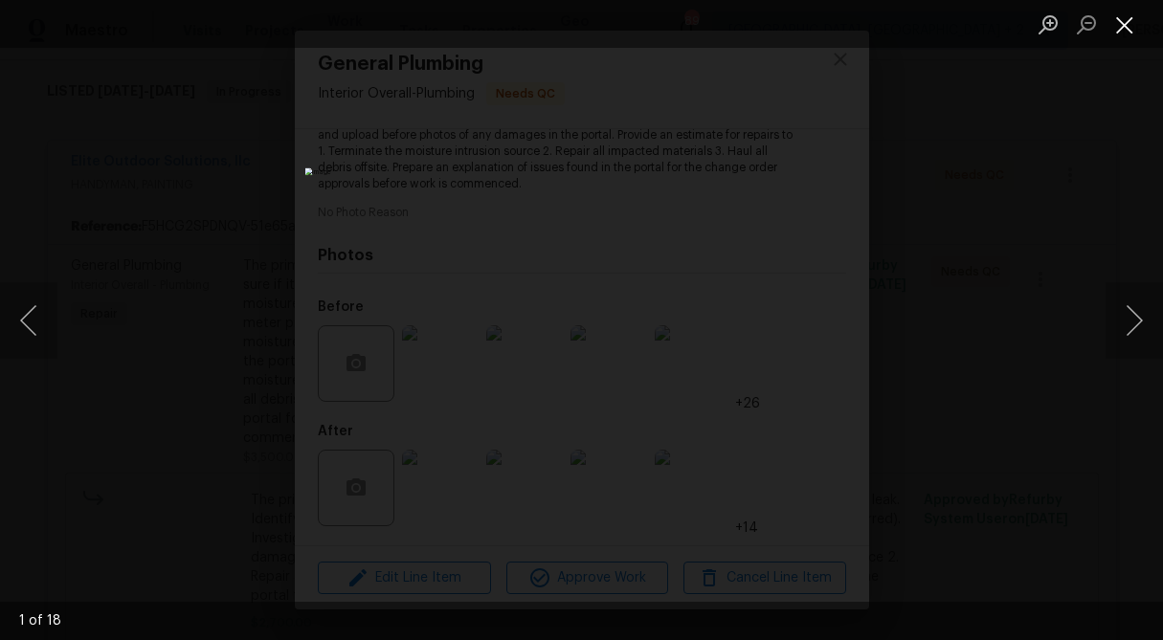
click at [1133, 23] on button "Close lightbox" at bounding box center [1125, 25] width 38 height 34
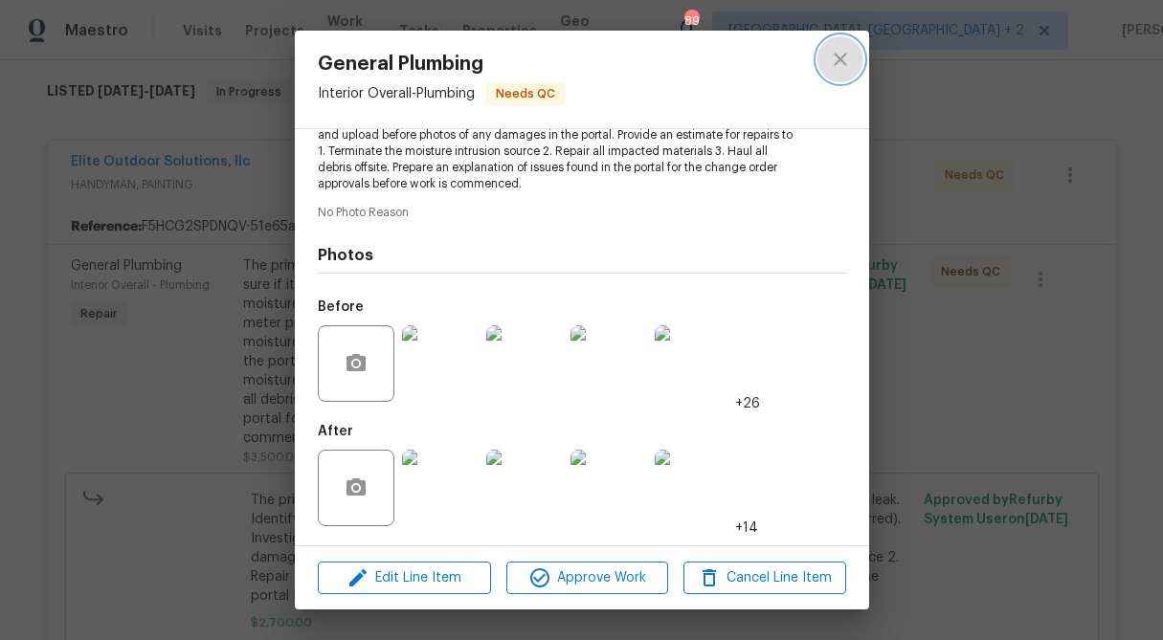
click at [841, 67] on icon "close" at bounding box center [840, 59] width 23 height 23
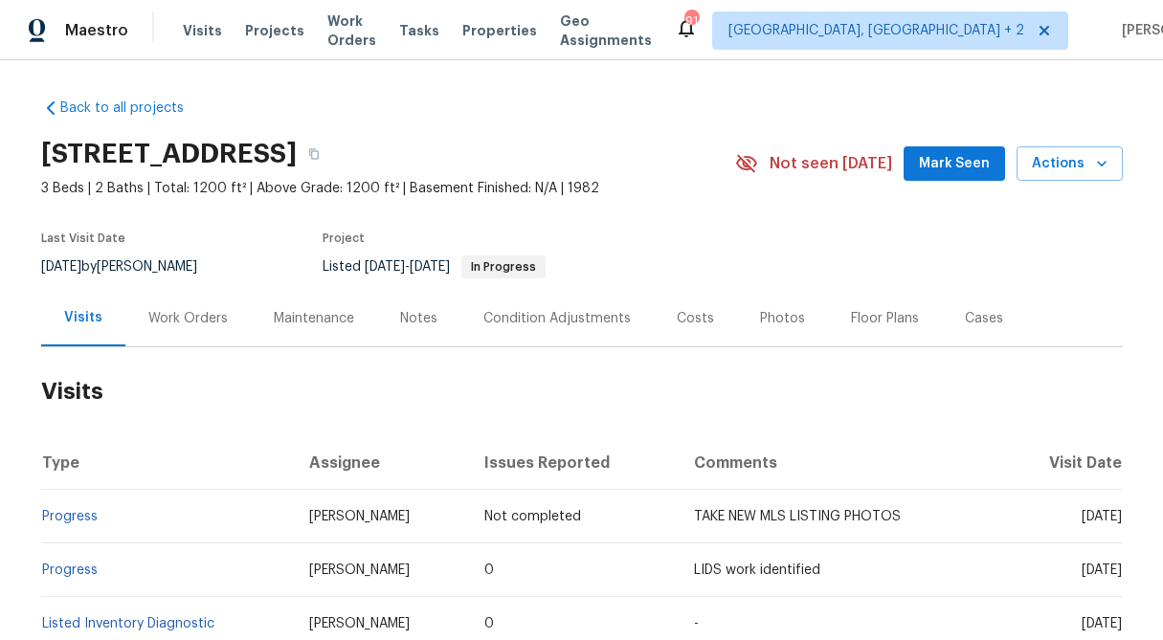
click at [178, 297] on div "Work Orders" at bounding box center [187, 318] width 125 height 56
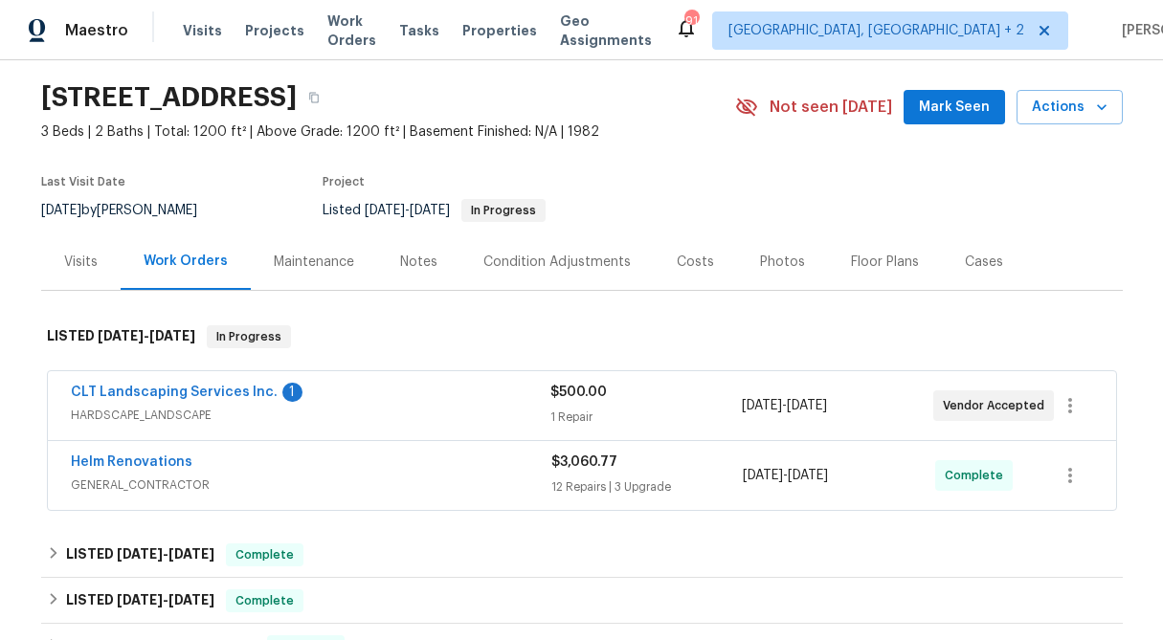
scroll to position [57, 0]
click at [580, 412] on div "1 Repair" at bounding box center [645, 416] width 191 height 19
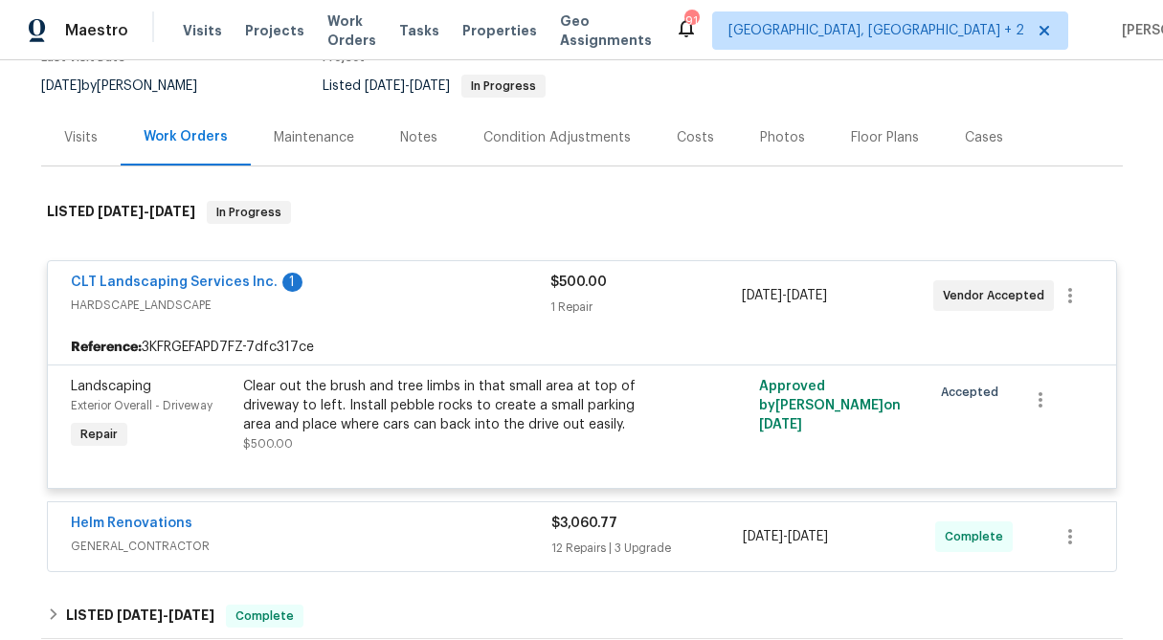
scroll to position [217, 0]
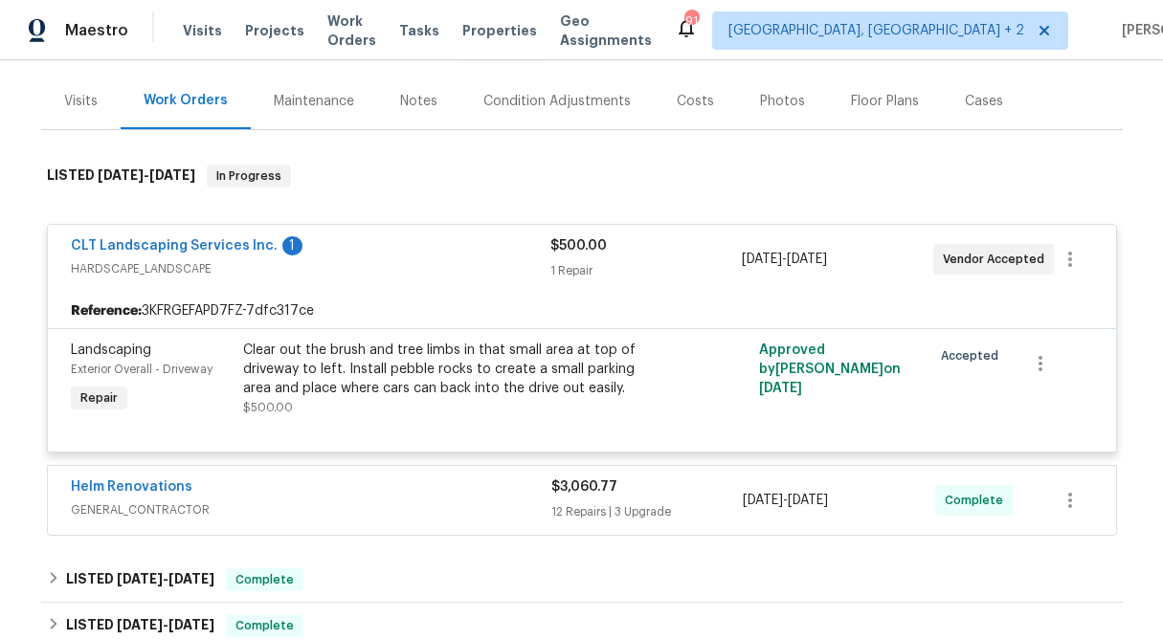
click at [579, 252] on span "$500.00" at bounding box center [578, 245] width 56 height 13
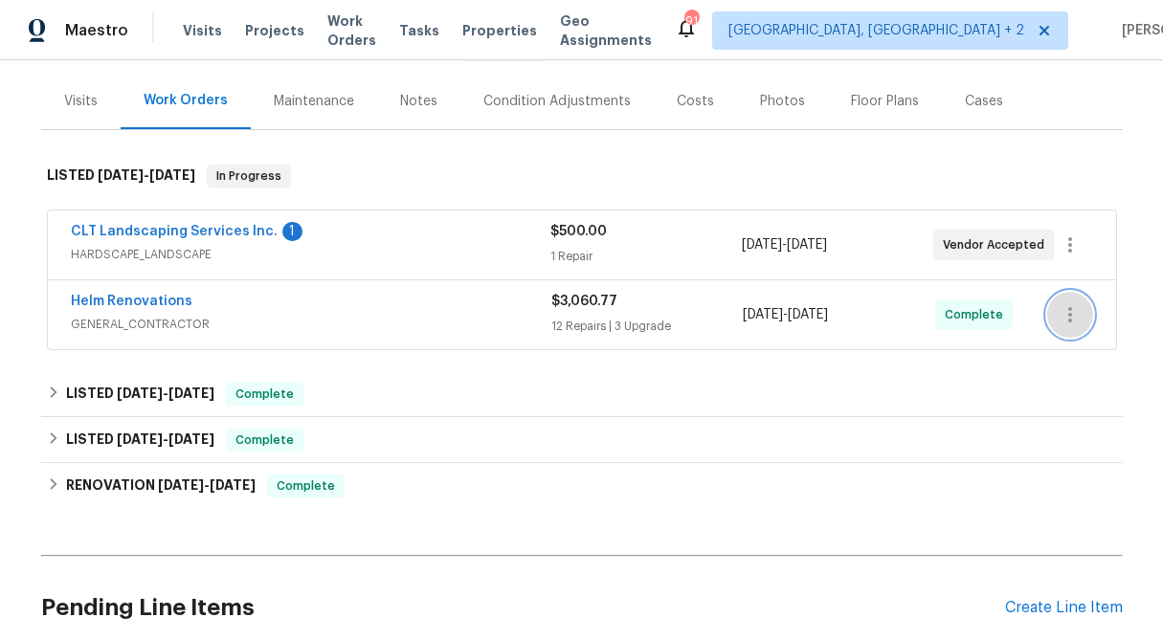
click at [1073, 307] on icon "button" at bounding box center [1070, 314] width 23 height 23
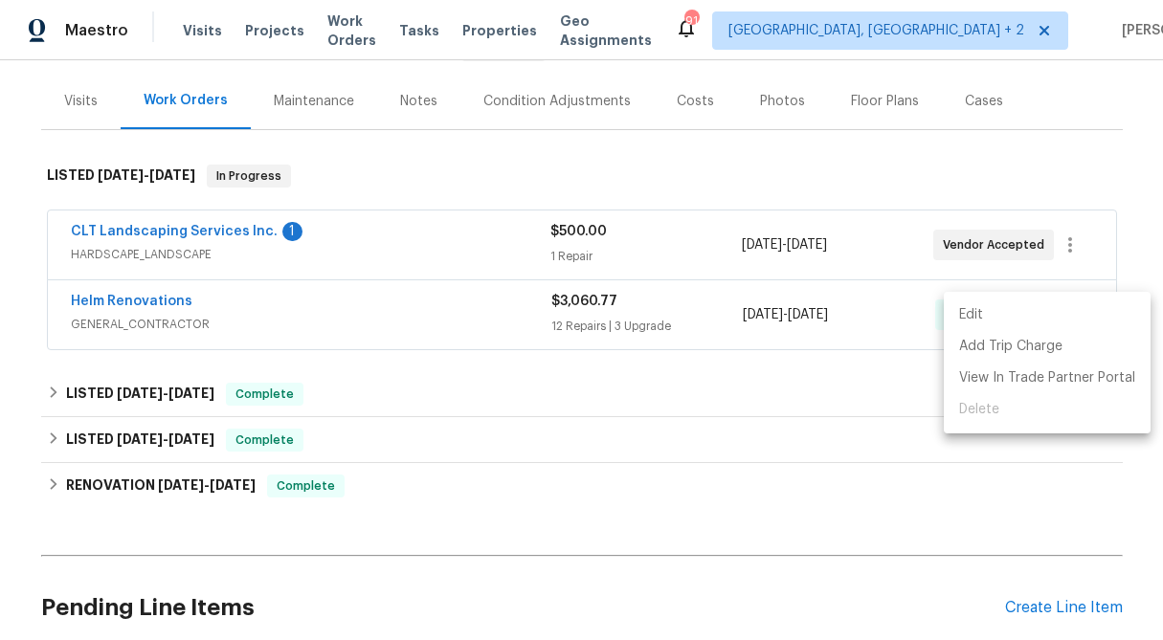
click at [1073, 307] on li "Edit" at bounding box center [1047, 316] width 207 height 32
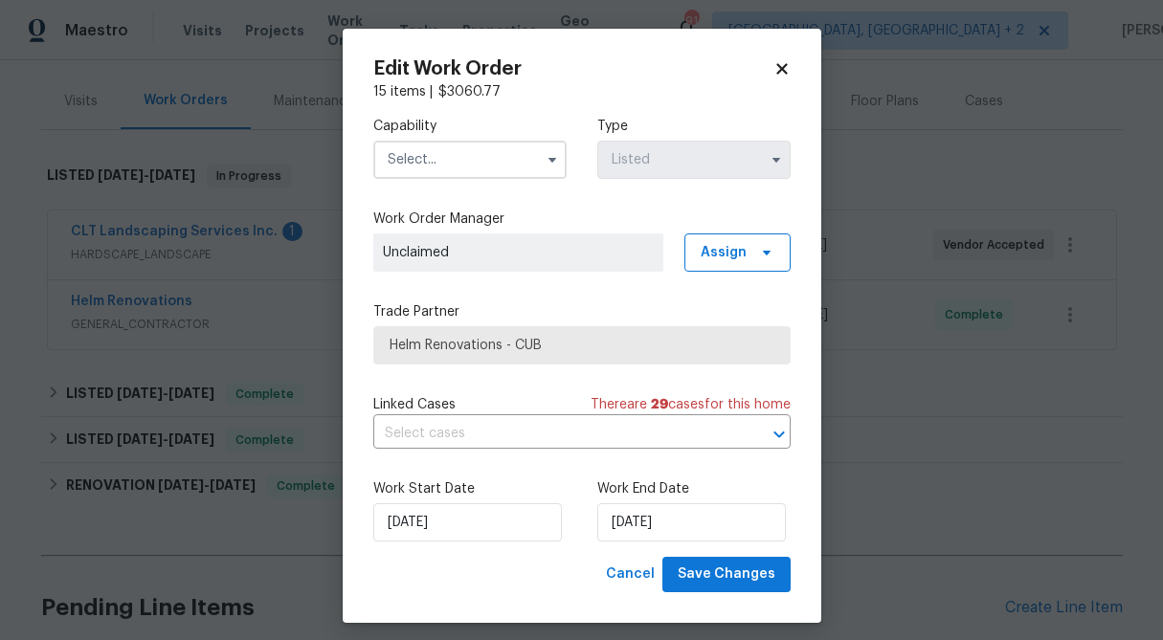
click at [791, 66] on div "Edit Work Order 15 items | $ 3060.77 Capability Type Listed Work Order Manager …" at bounding box center [582, 326] width 479 height 594
click at [778, 66] on icon at bounding box center [781, 68] width 11 height 11
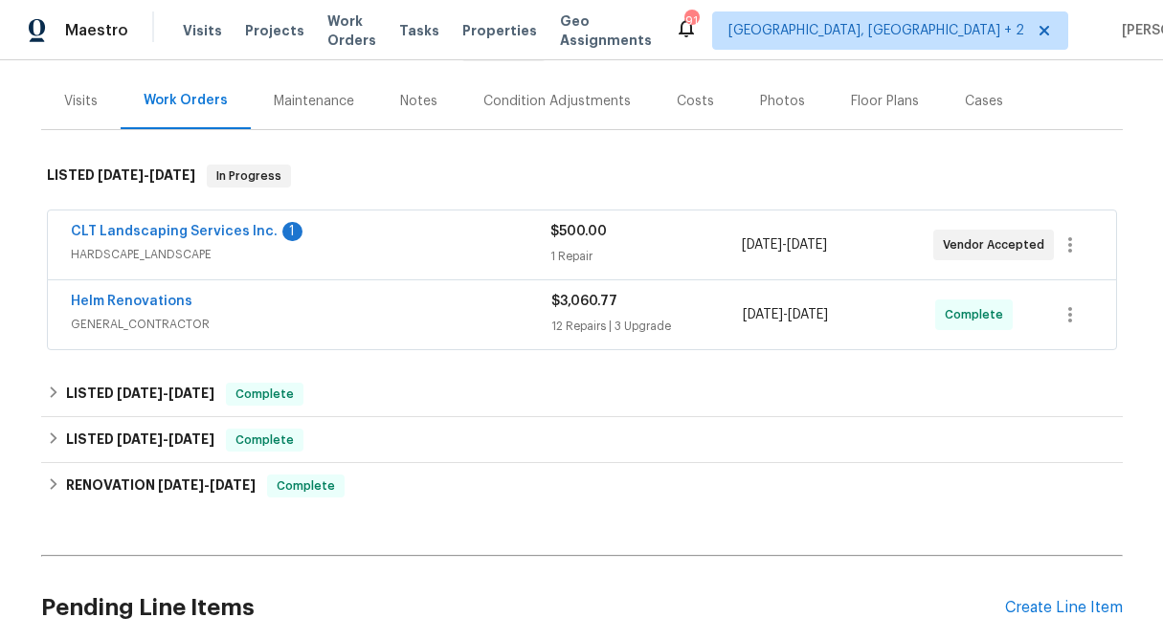
click at [582, 320] on div "12 Repairs | 3 Upgrade" at bounding box center [647, 326] width 192 height 19
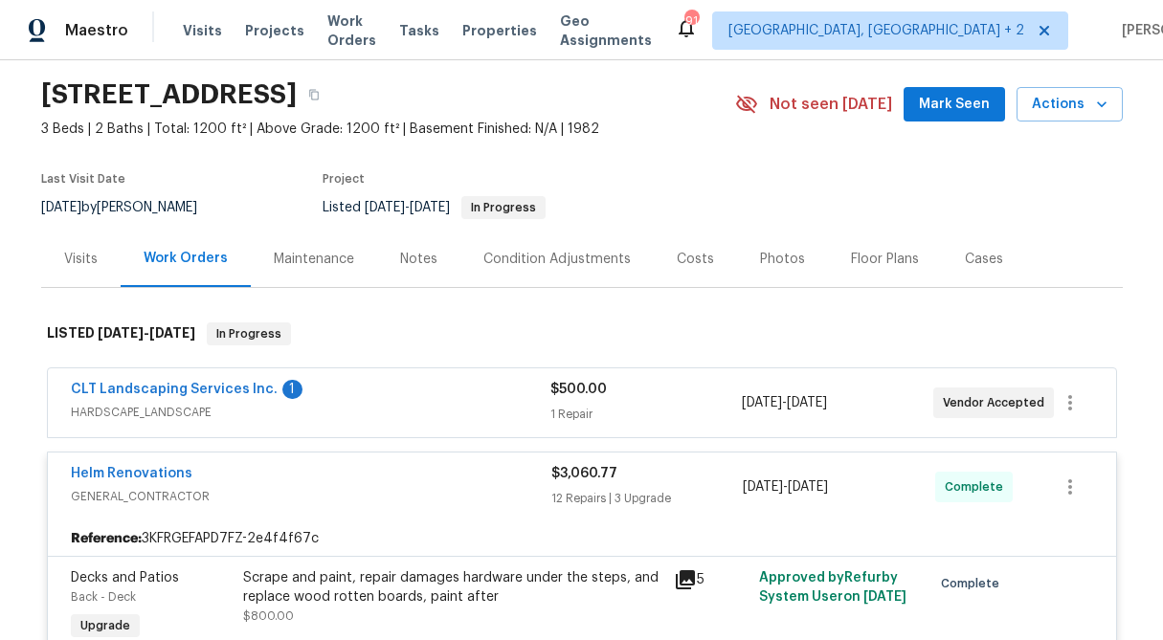
scroll to position [70, 0]
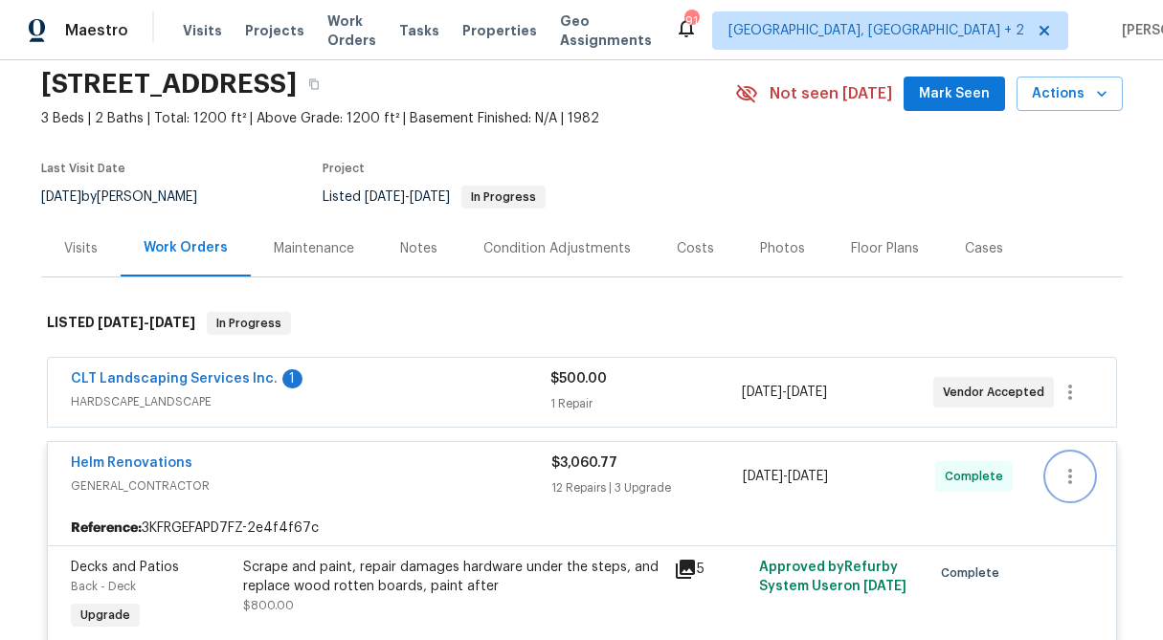
click at [1068, 481] on icon "button" at bounding box center [1070, 476] width 4 height 15
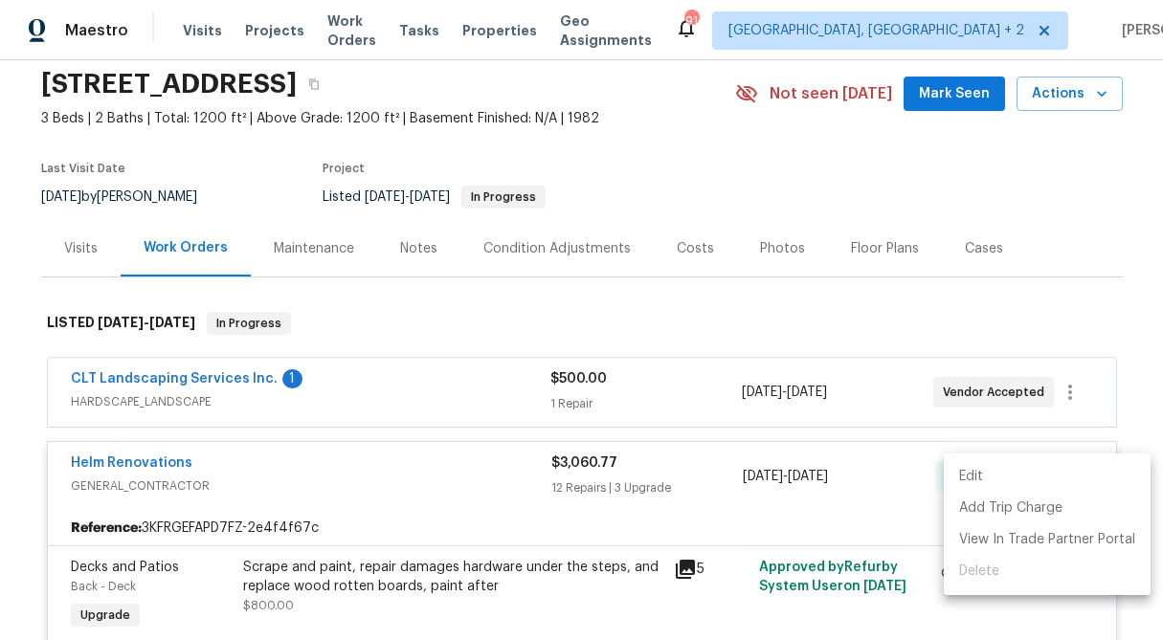
click at [1042, 467] on li "Edit" at bounding box center [1047, 477] width 207 height 32
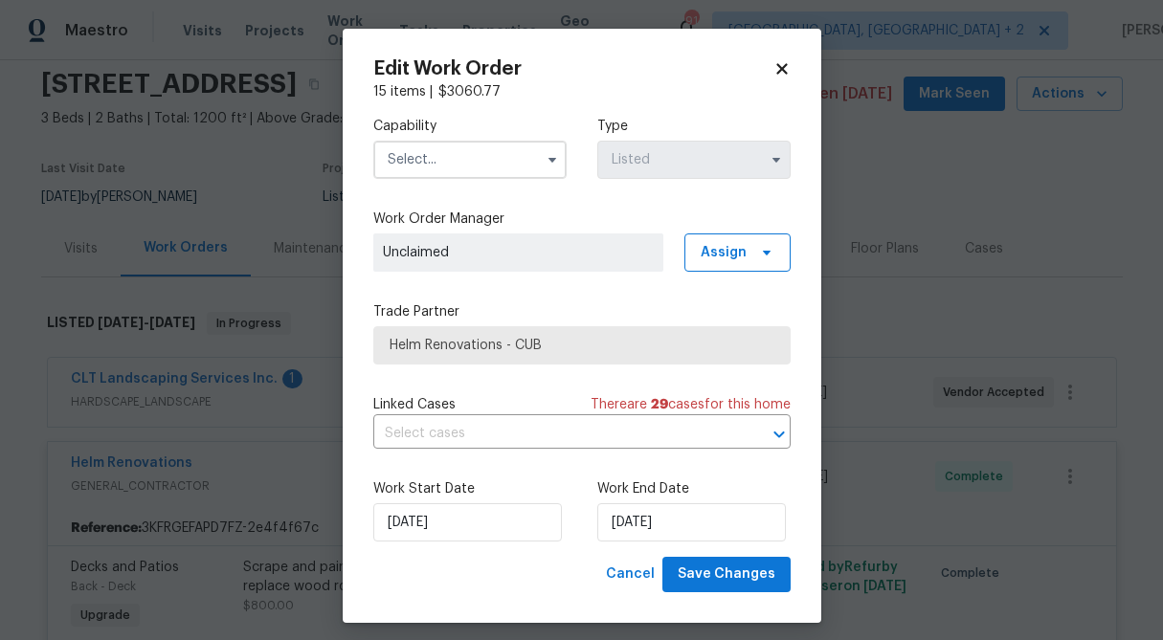
click at [774, 60] on icon at bounding box center [781, 68] width 17 height 17
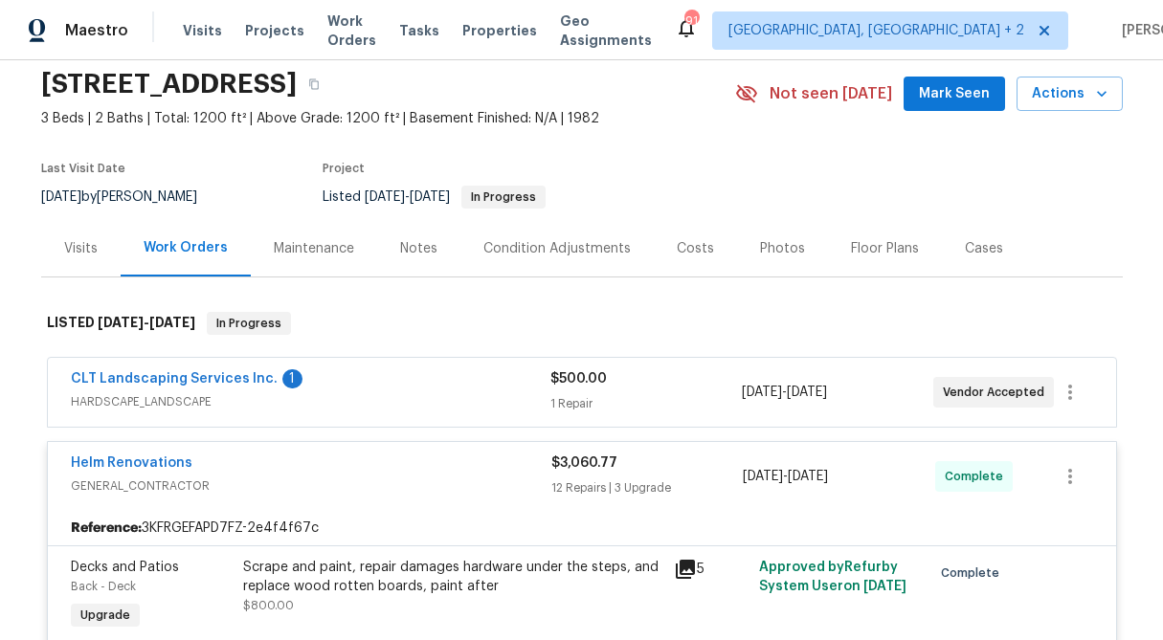
scroll to position [171, 0]
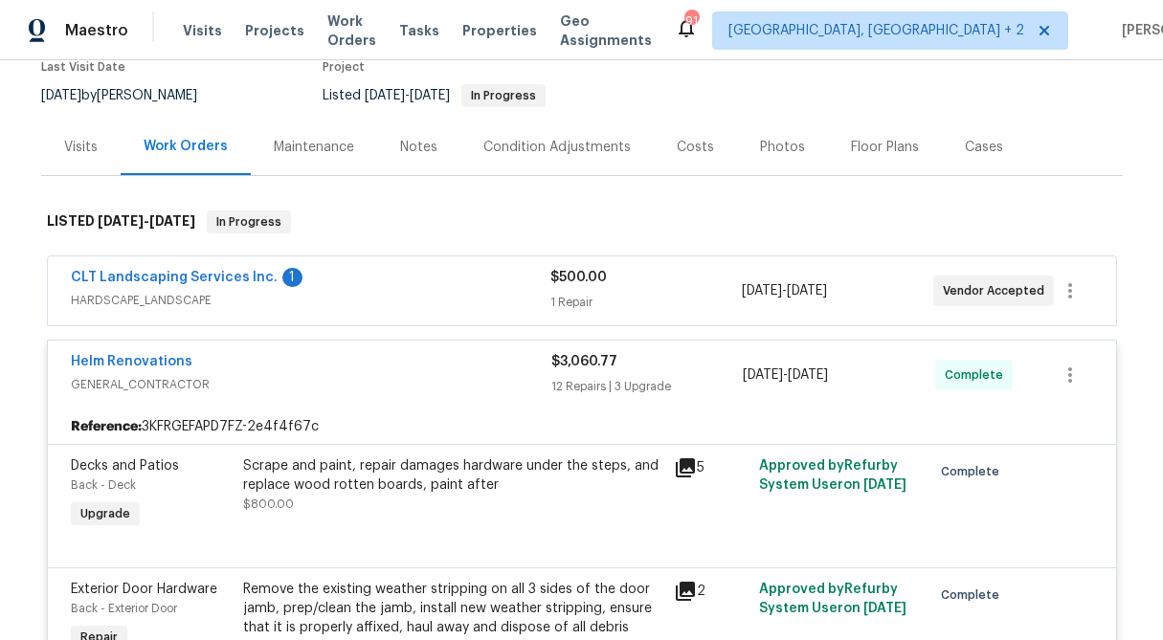
click at [579, 377] on div "12 Repairs | 3 Upgrade" at bounding box center [647, 386] width 192 height 19
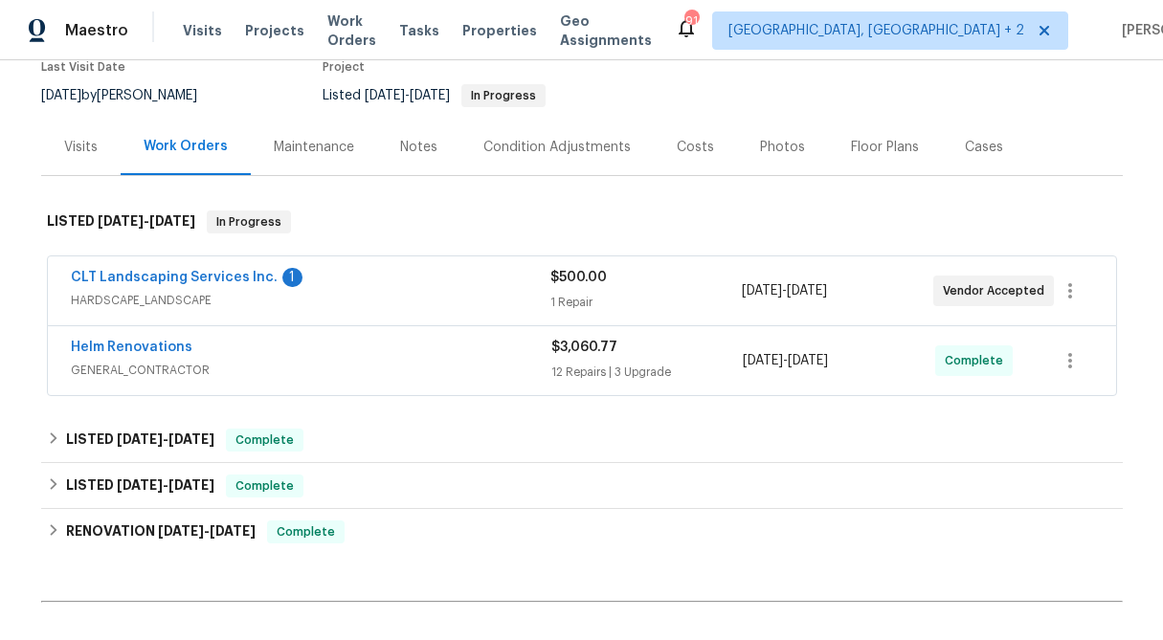
click at [579, 359] on div "$3,060.77 12 Repairs | 3 Upgrade" at bounding box center [647, 361] width 192 height 46
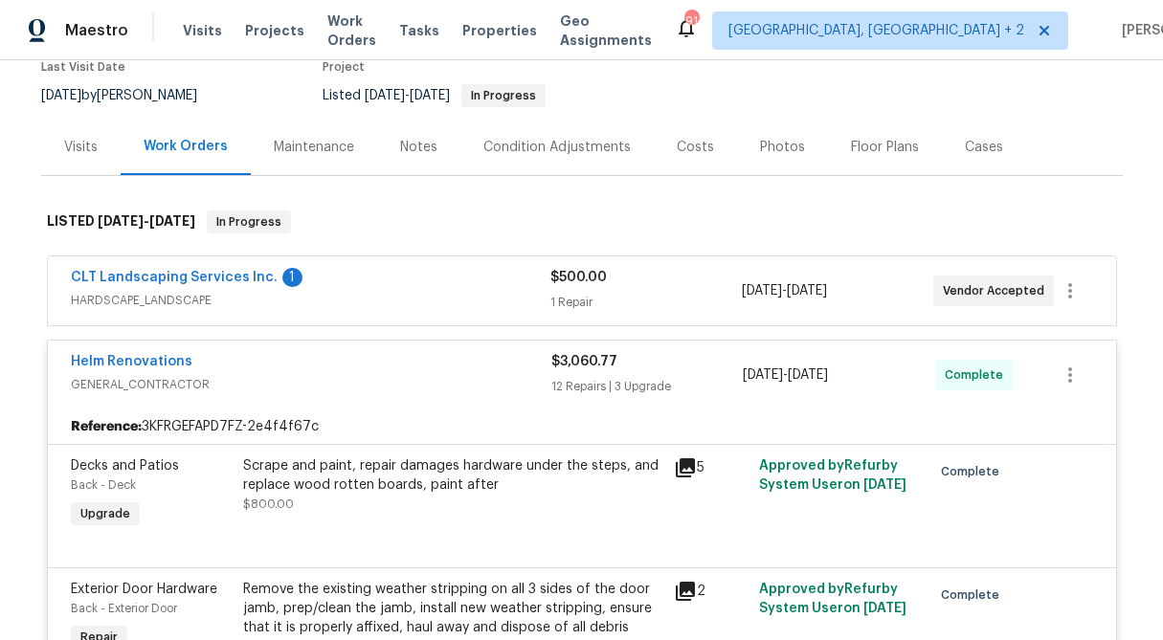
scroll to position [0, 0]
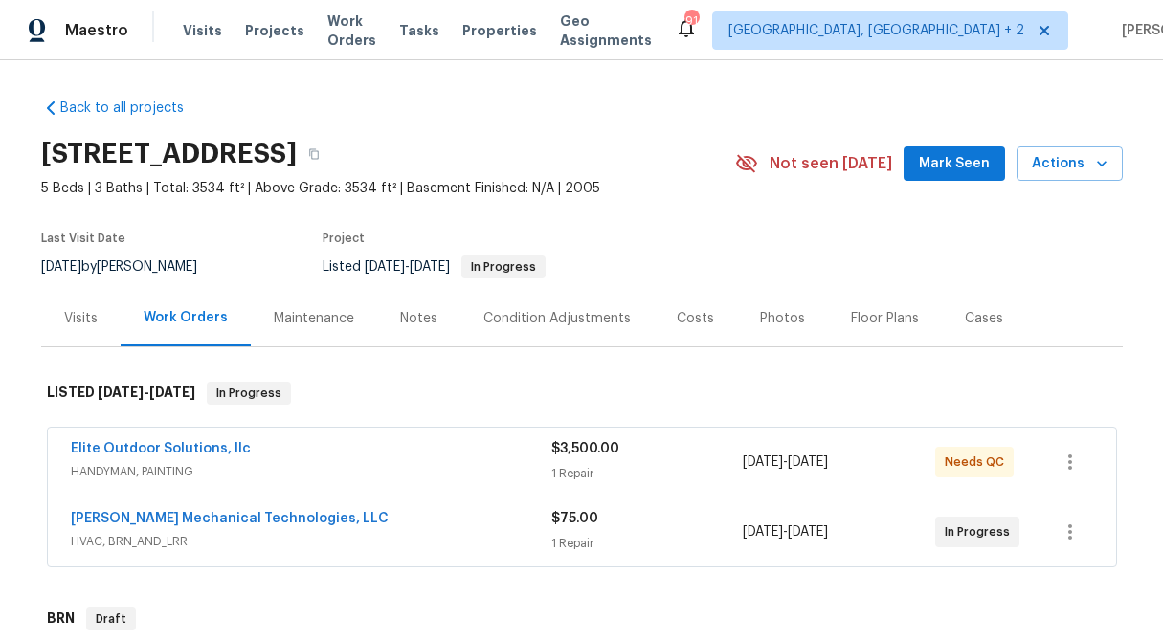
click at [581, 468] on div "1 Repair" at bounding box center [647, 473] width 192 height 19
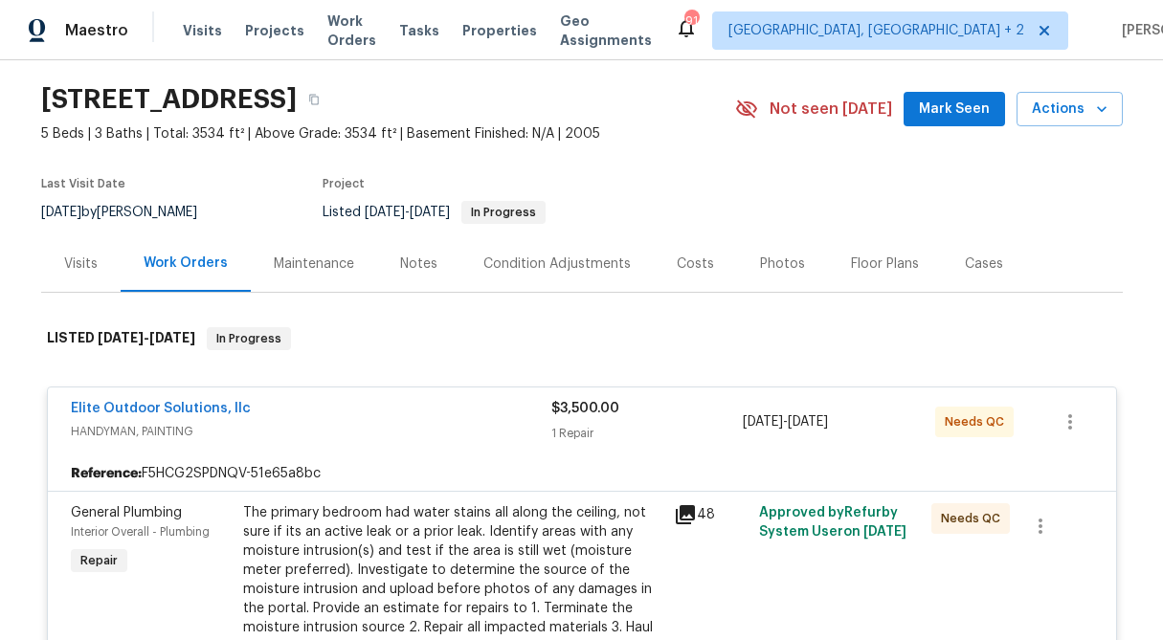
scroll to position [79, 0]
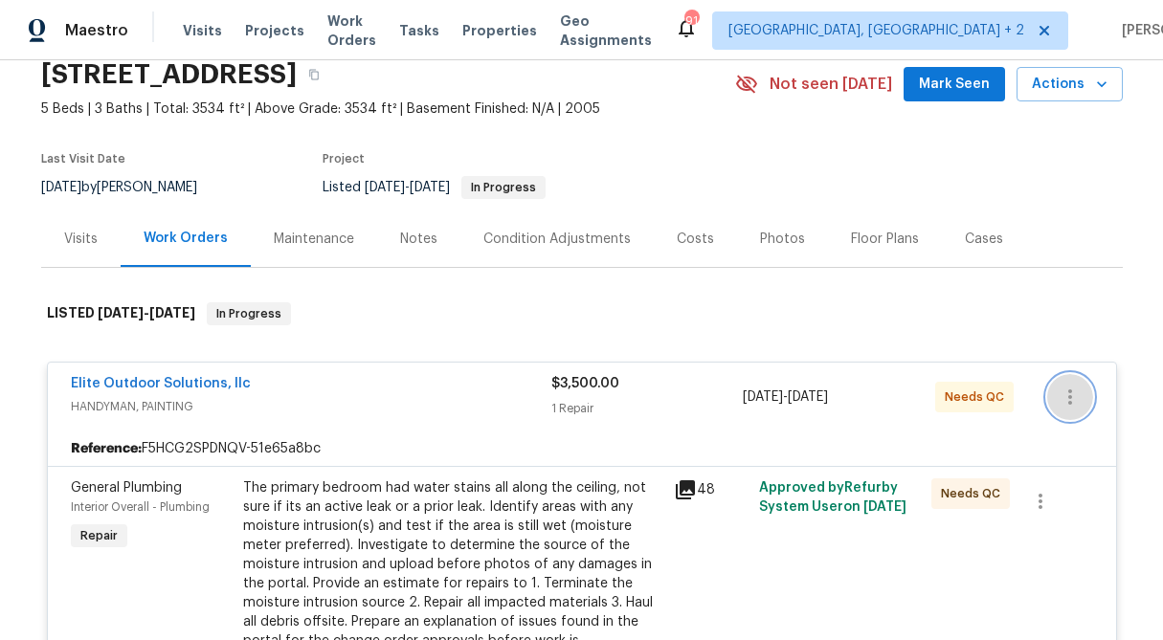
click at [1069, 388] on icon "button" at bounding box center [1070, 397] width 23 height 23
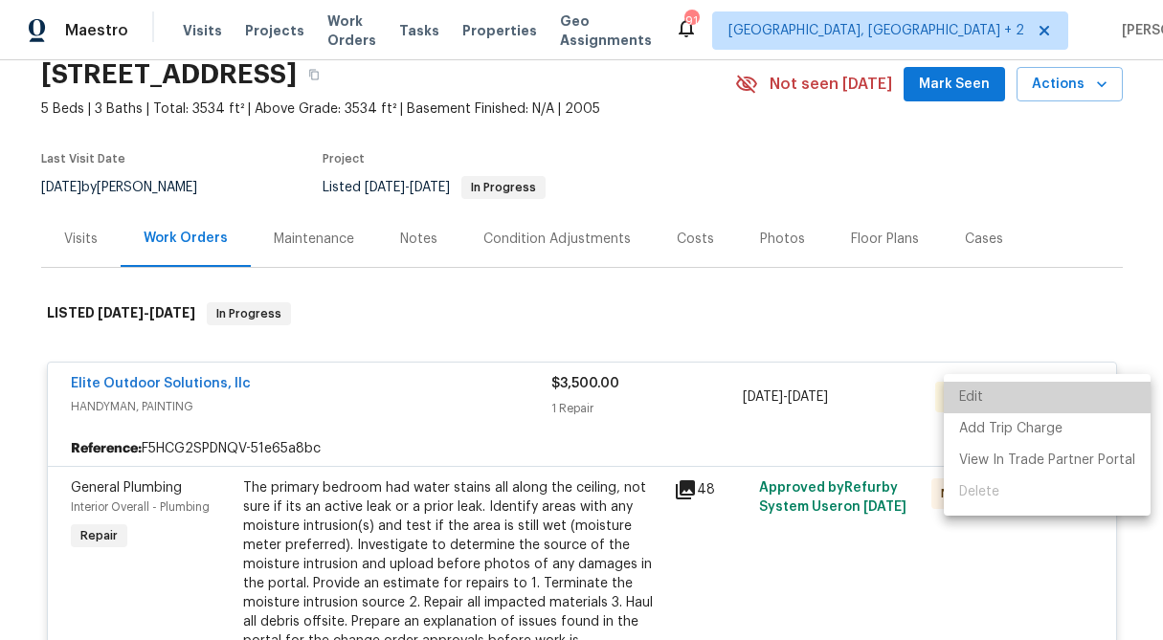
click at [1069, 388] on li "Edit" at bounding box center [1047, 398] width 207 height 32
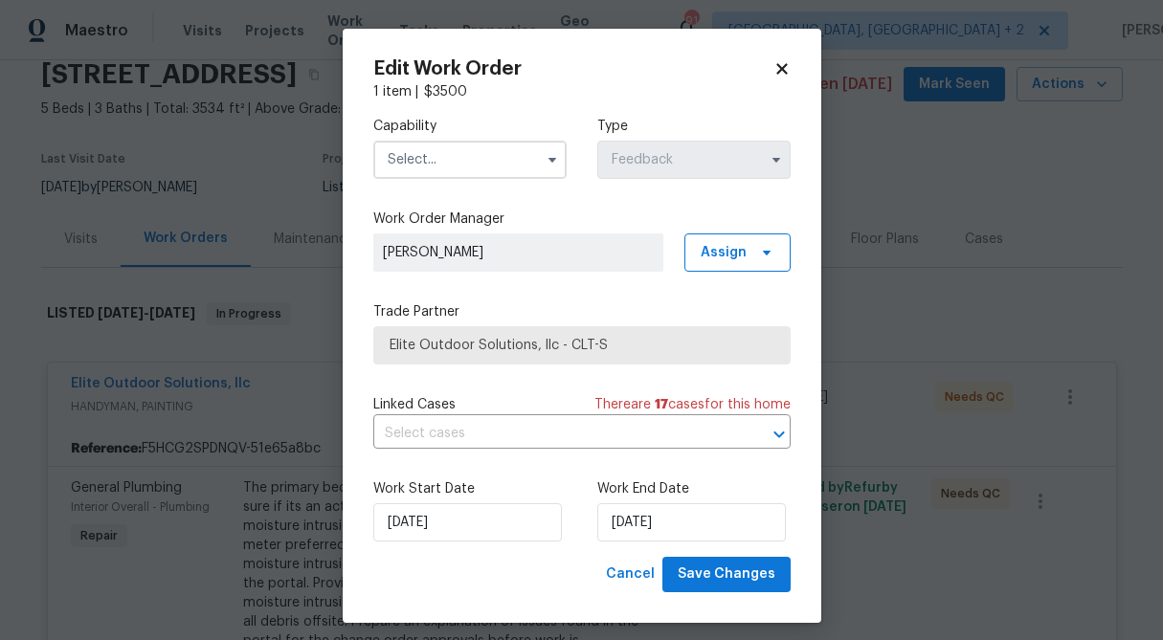
click at [780, 64] on icon at bounding box center [781, 68] width 17 height 17
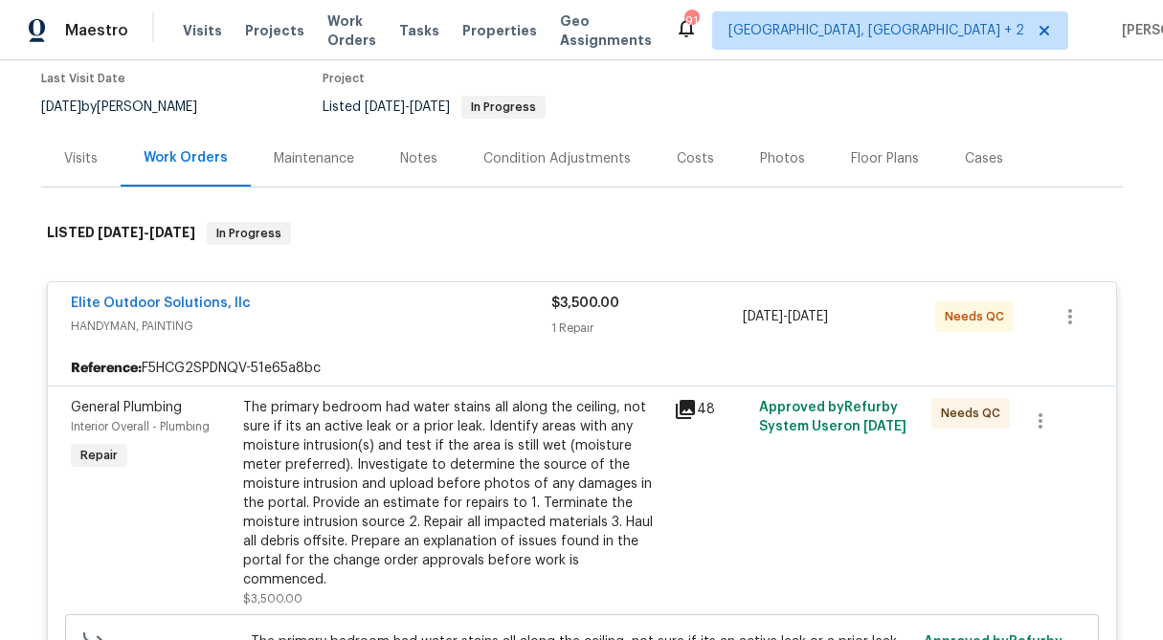
scroll to position [162, 0]
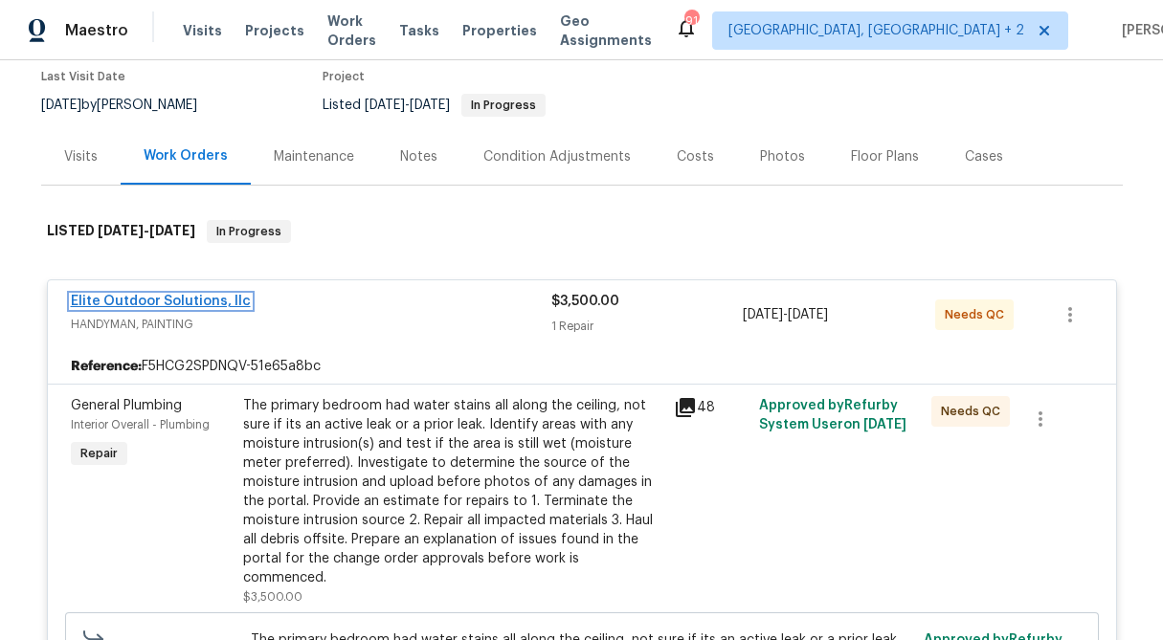
click at [180, 302] on link "Elite Outdoor Solutions, llc" at bounding box center [161, 301] width 180 height 13
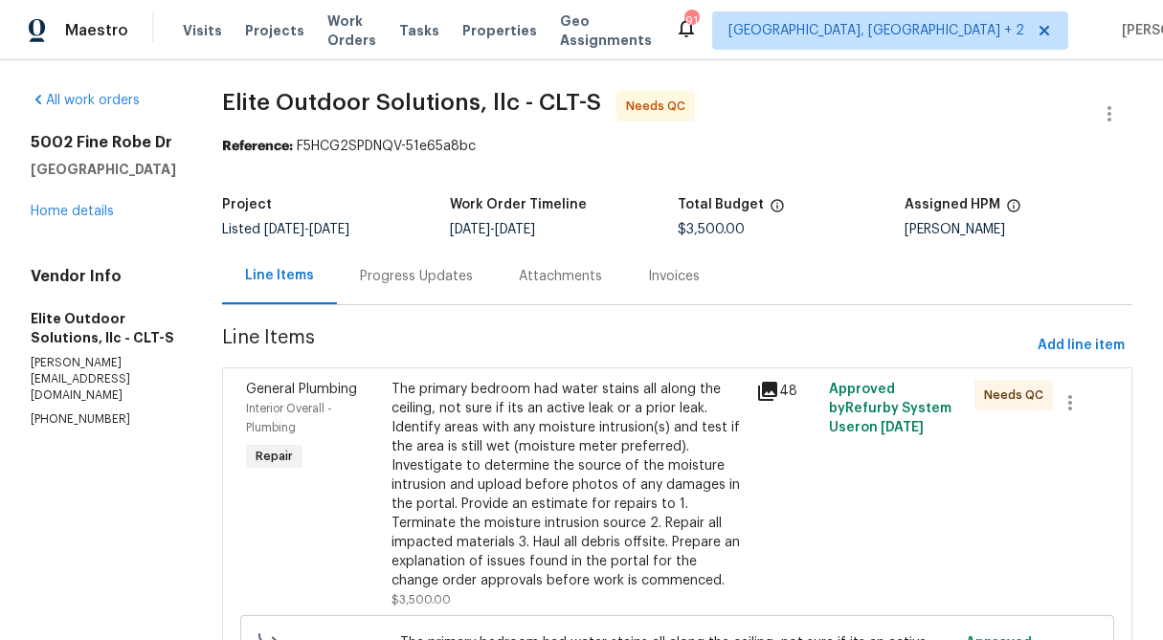
click at [362, 261] on div "Progress Updates" at bounding box center [416, 276] width 159 height 56
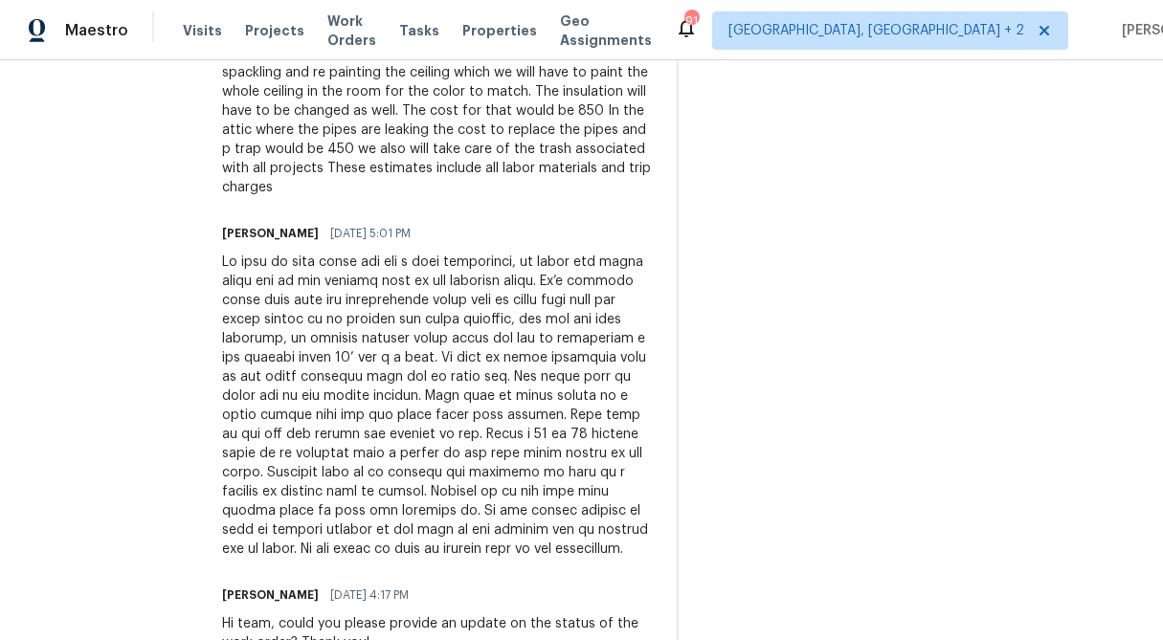
scroll to position [2056, 0]
